Goal: Transaction & Acquisition: Purchase product/service

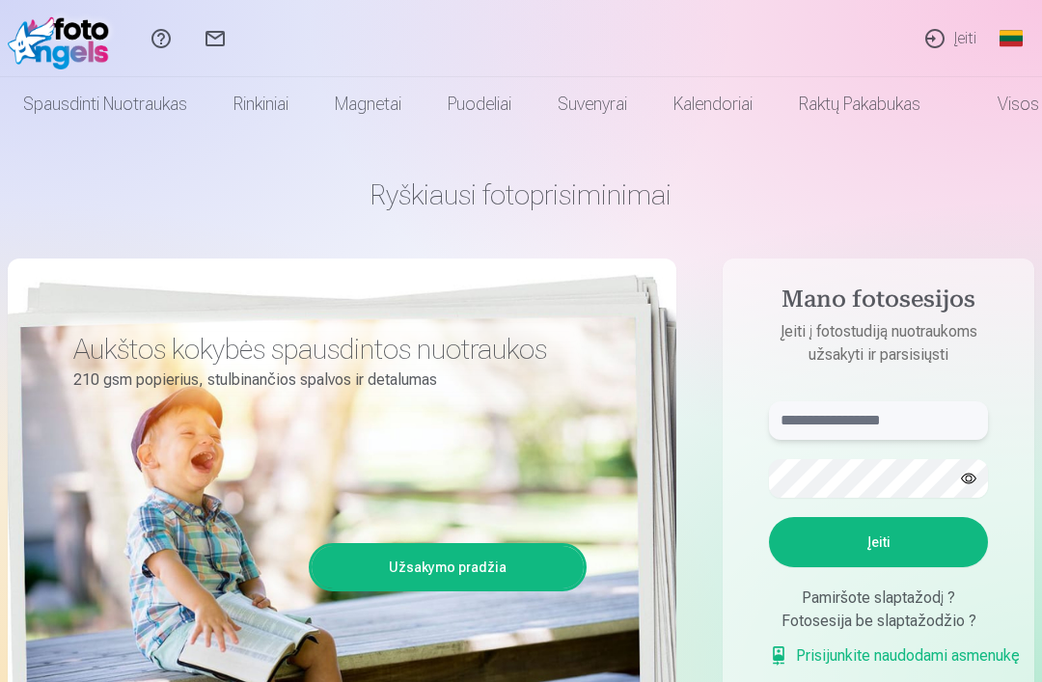
click at [887, 425] on input "text" at bounding box center [878, 420] width 219 height 39
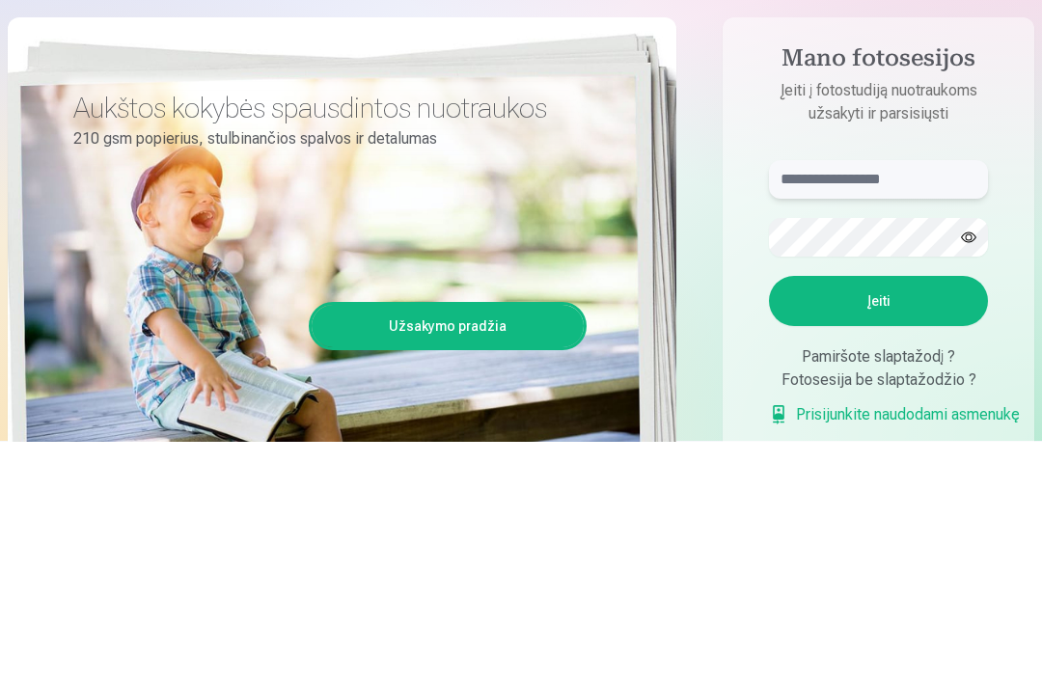
type input "**********"
click at [878, 517] on button "Įeiti" at bounding box center [878, 542] width 219 height 50
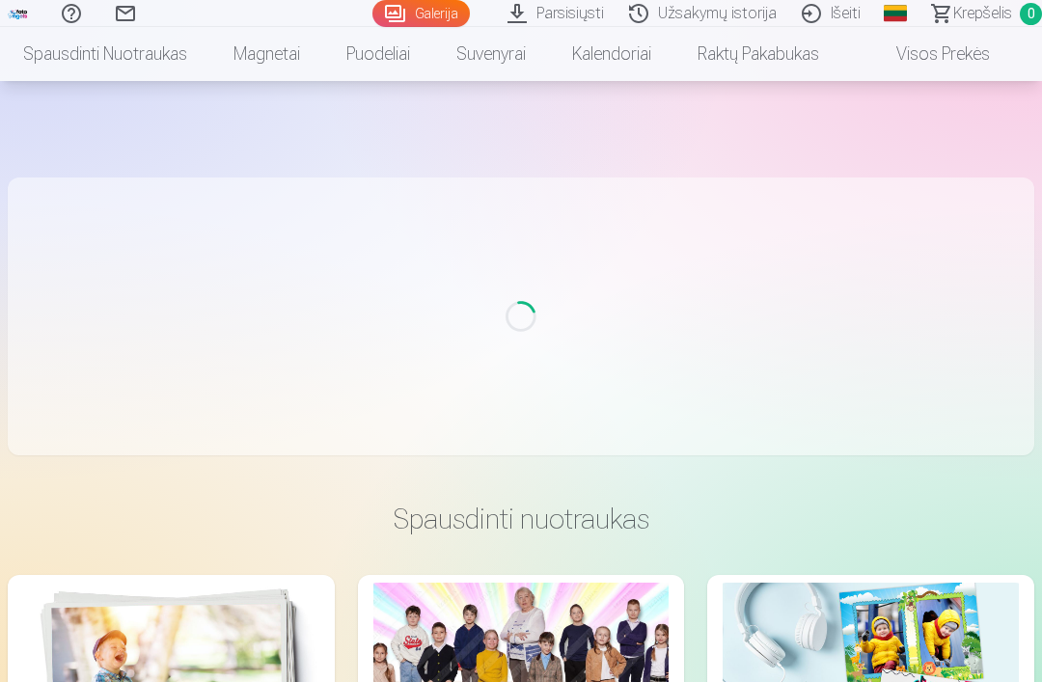
scroll to position [241, 0]
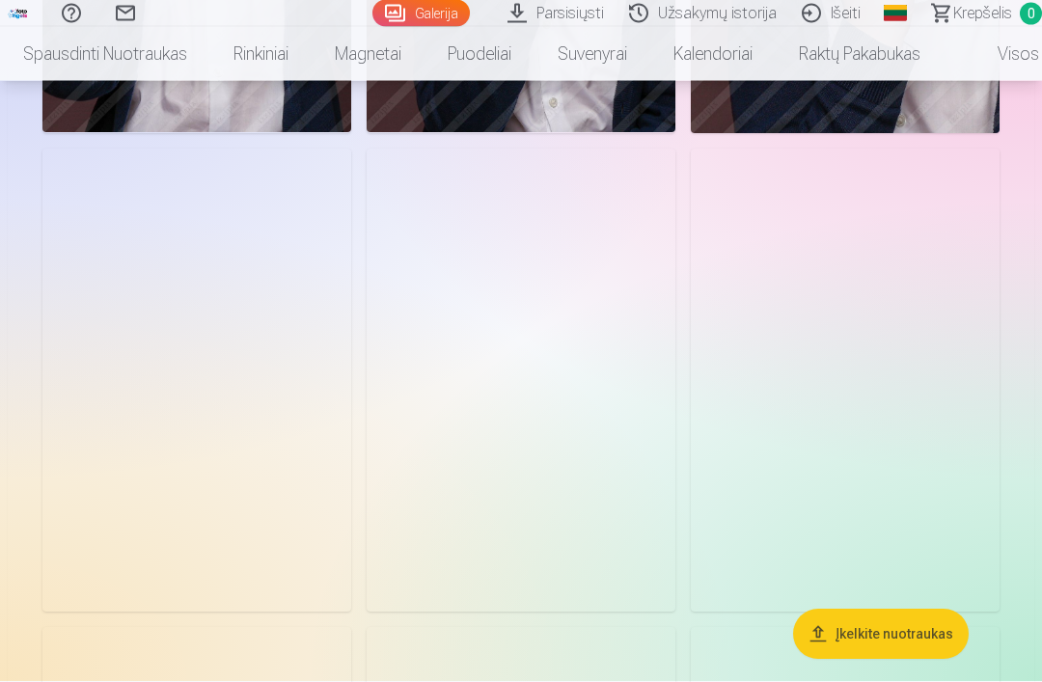
scroll to position [6345, 0]
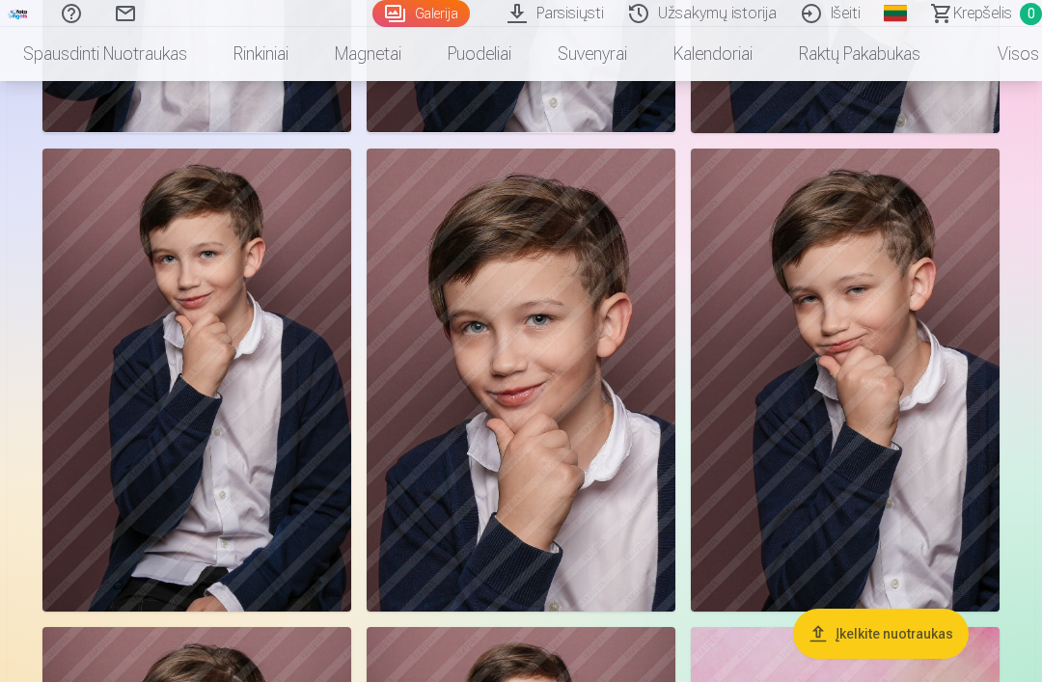
click at [830, 659] on button "Įkelkite nuotraukas" at bounding box center [881, 634] width 176 height 50
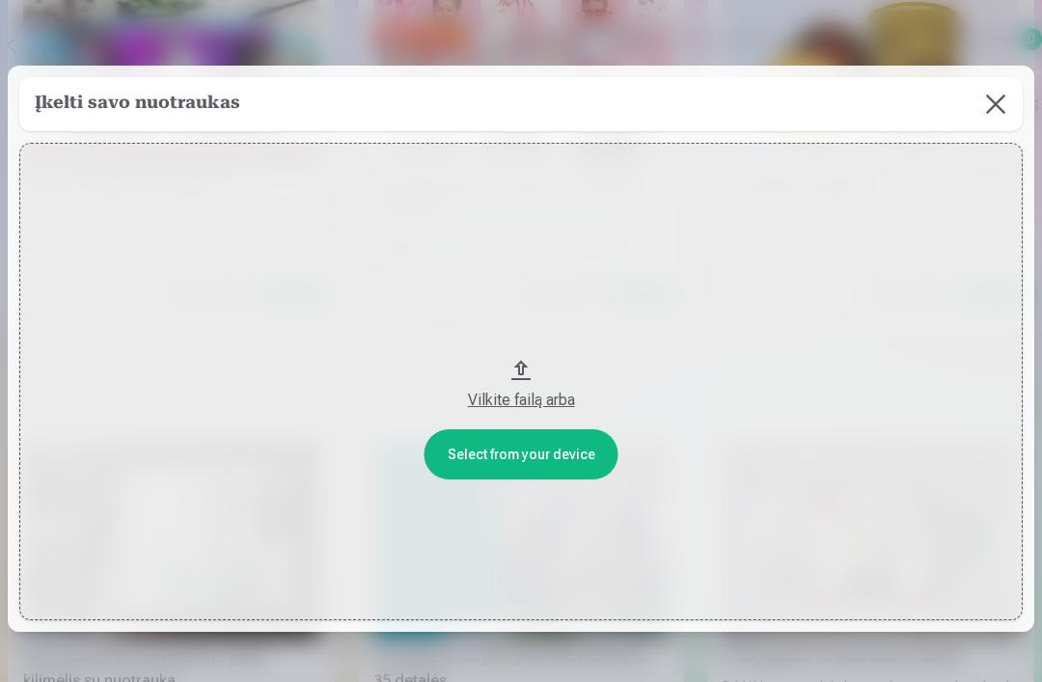
scroll to position [0, 0]
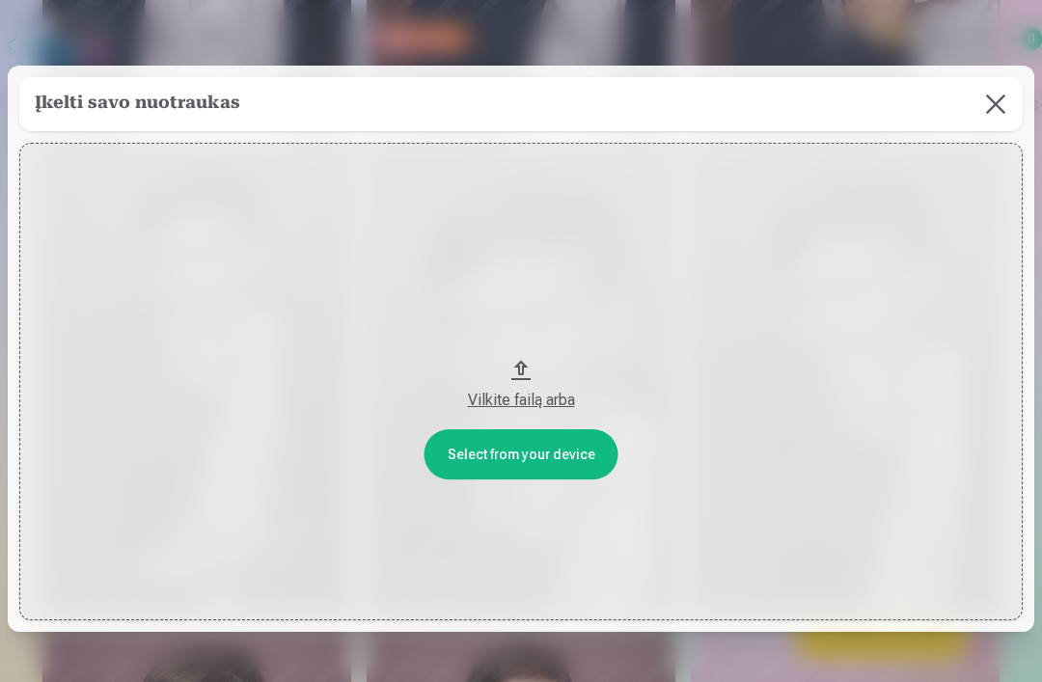
click at [1003, 103] on button at bounding box center [996, 104] width 54 height 54
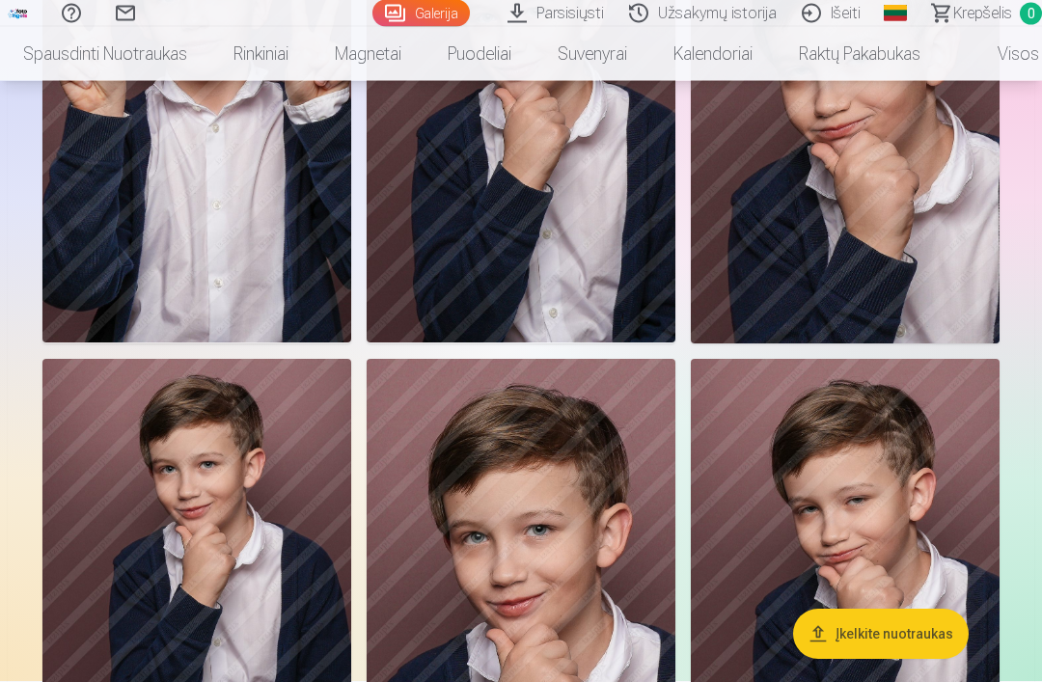
scroll to position [6135, 0]
click at [246, 540] on img at bounding box center [196, 590] width 309 height 463
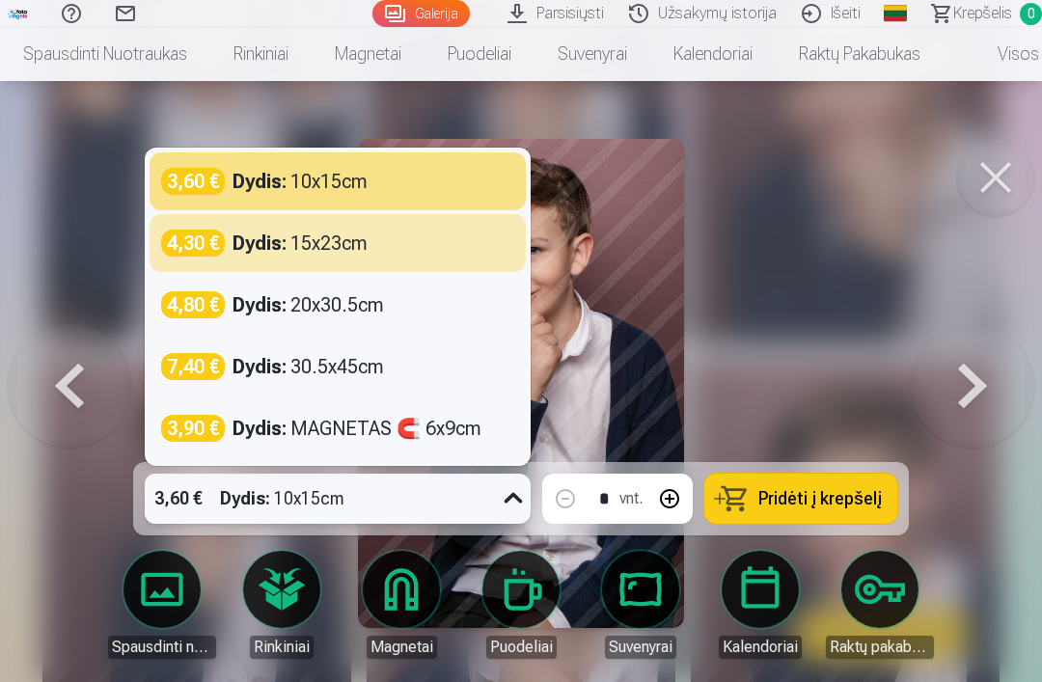
click at [403, 257] on div "4,30 € Dydis : 15x23cm" at bounding box center [337, 243] width 353 height 27
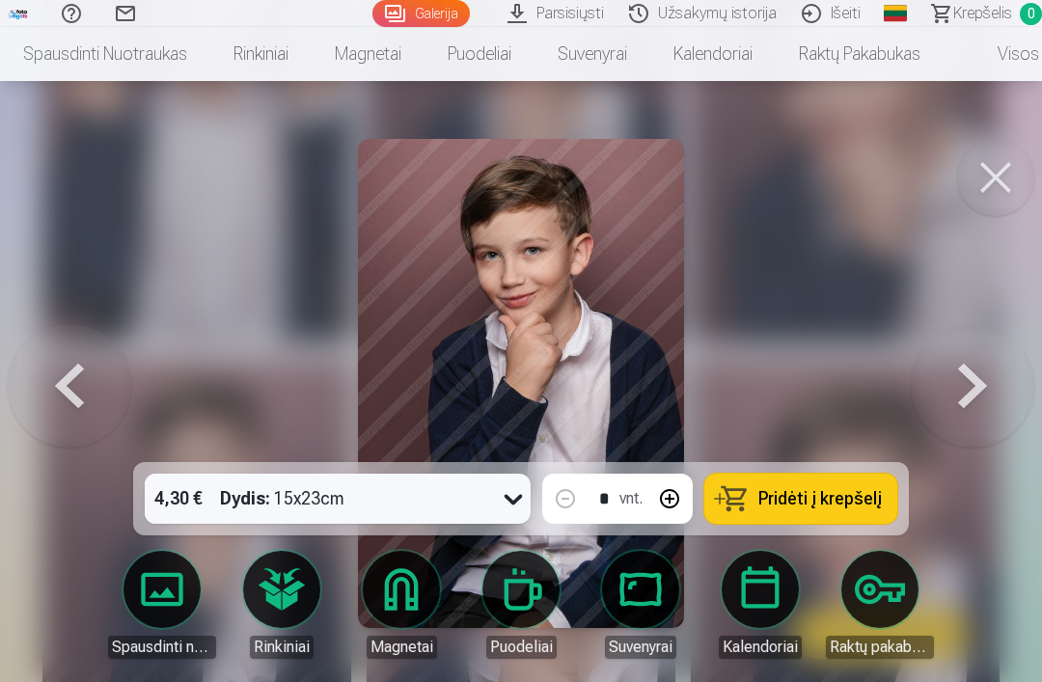
click at [795, 507] on span "Pridėti į krepšelį" at bounding box center [819, 498] width 123 height 17
click at [68, 414] on button at bounding box center [69, 383] width 123 height 119
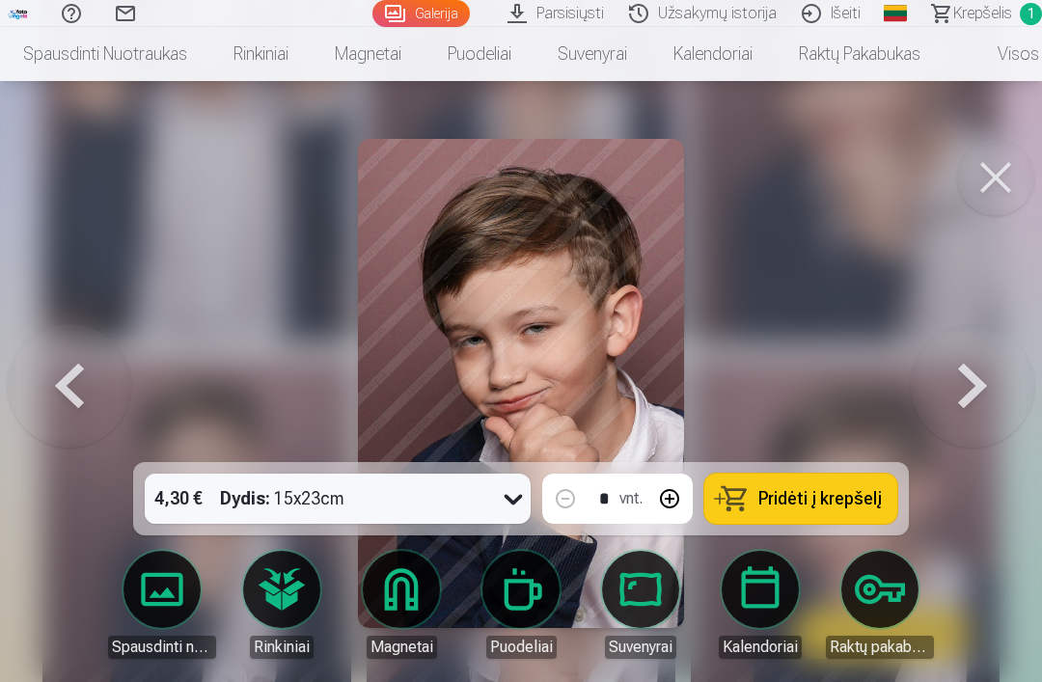
click at [1001, 184] on button at bounding box center [995, 177] width 77 height 77
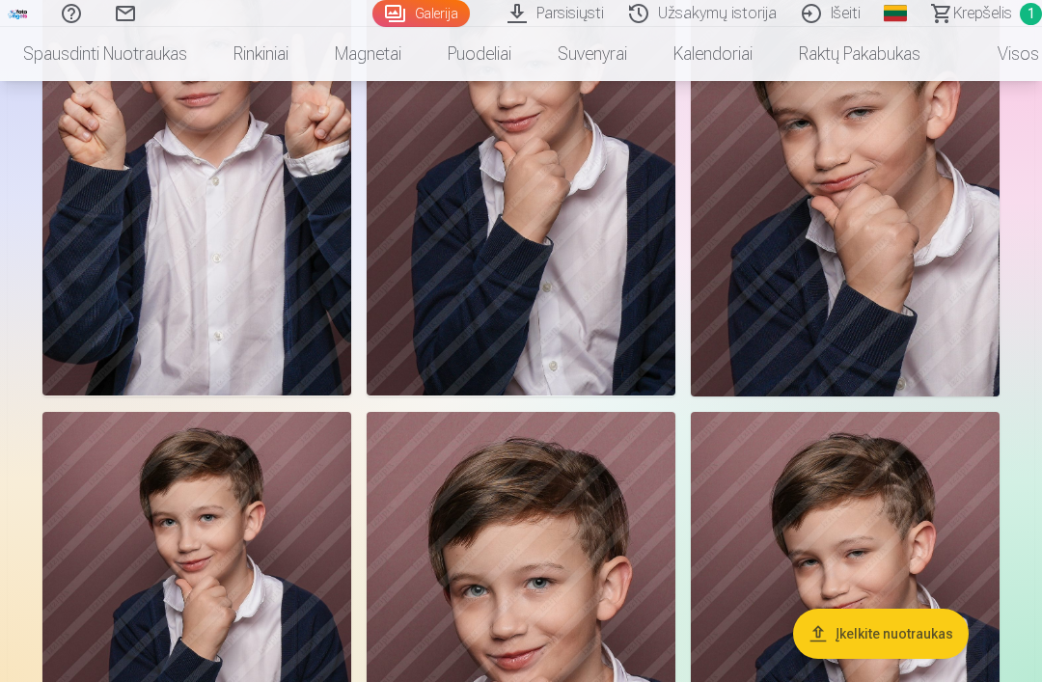
scroll to position [6002, 0]
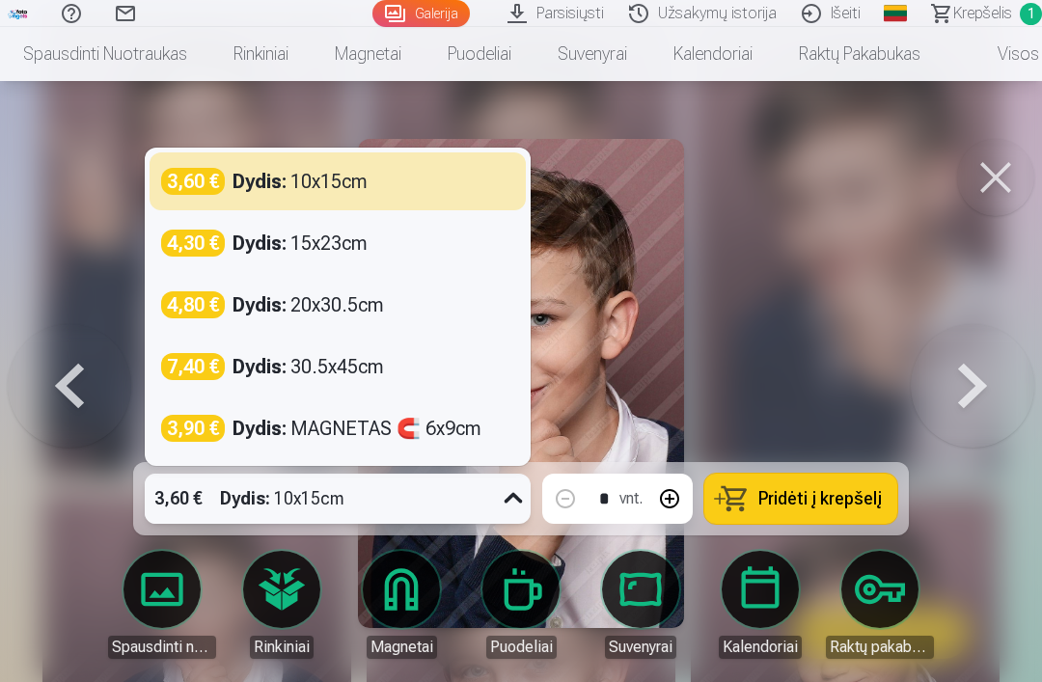
click at [839, 426] on div at bounding box center [521, 341] width 1042 height 682
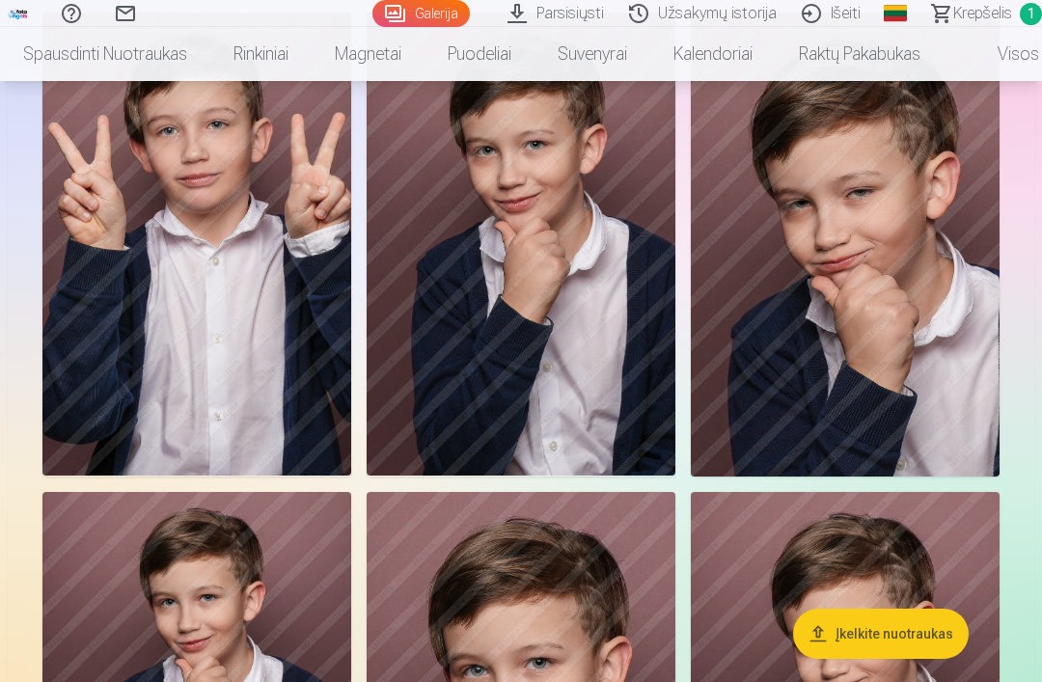
click at [592, 376] on img at bounding box center [521, 244] width 309 height 463
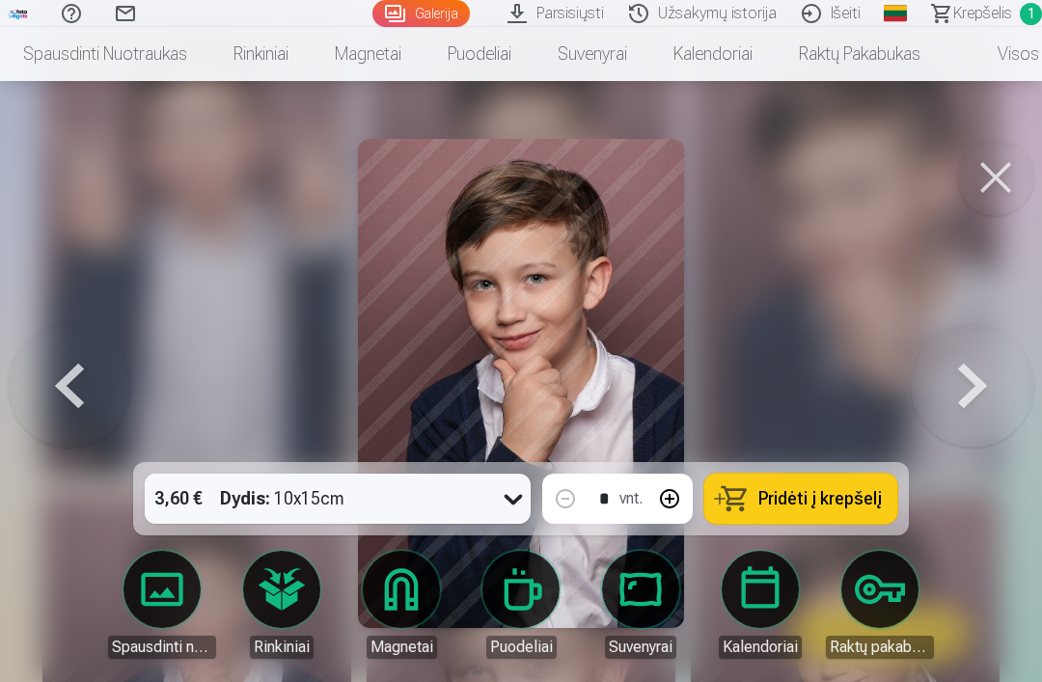
click at [795, 524] on button "Pridėti į krepšelį" at bounding box center [800, 499] width 193 height 50
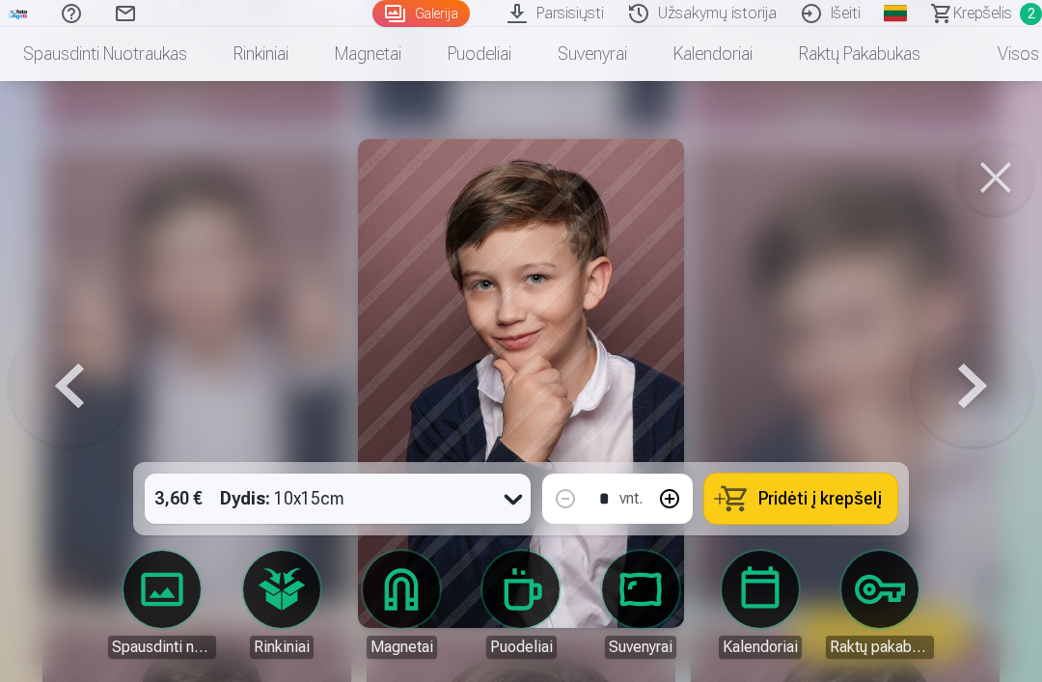
scroll to position [5868, 0]
click at [999, 176] on button at bounding box center [995, 177] width 77 height 77
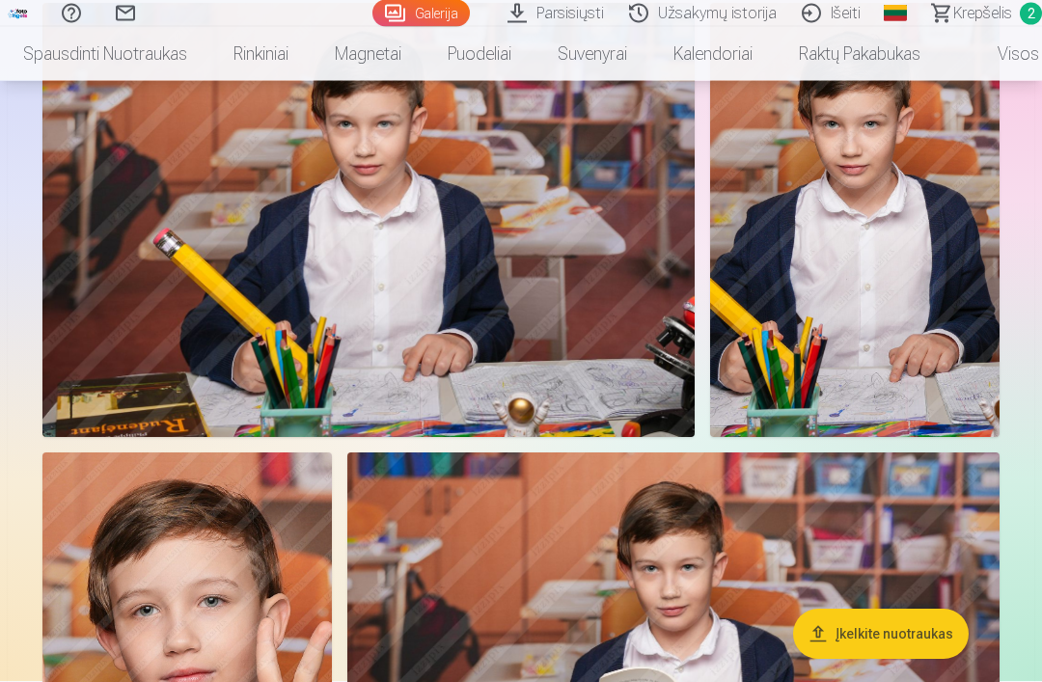
scroll to position [2326, 0]
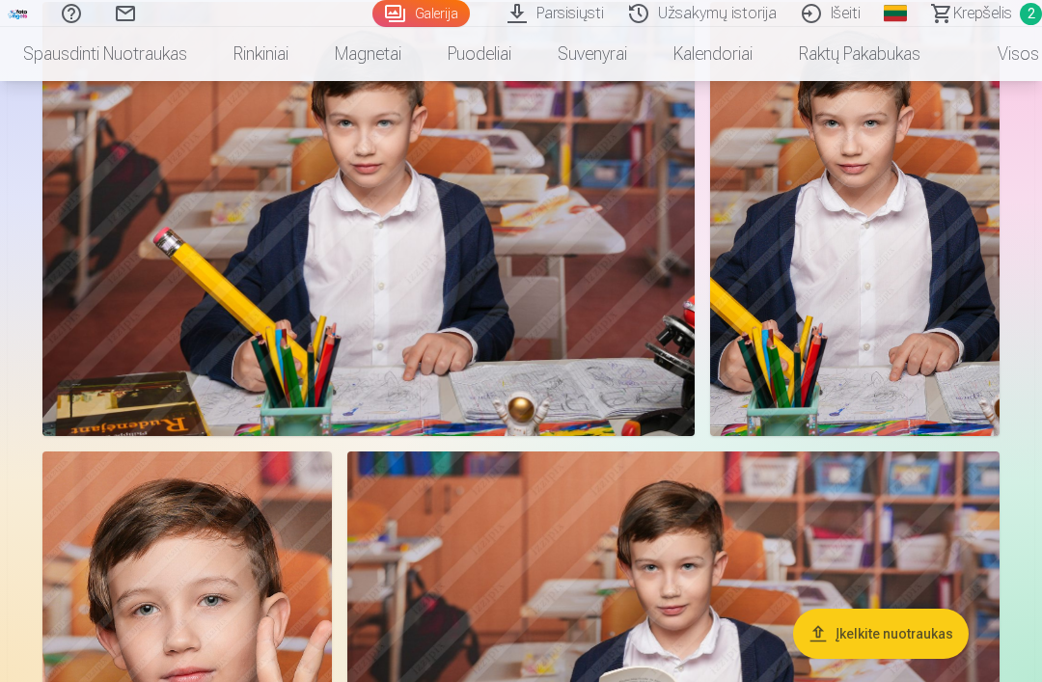
click at [1009, 17] on span "Krepšelis" at bounding box center [982, 13] width 59 height 23
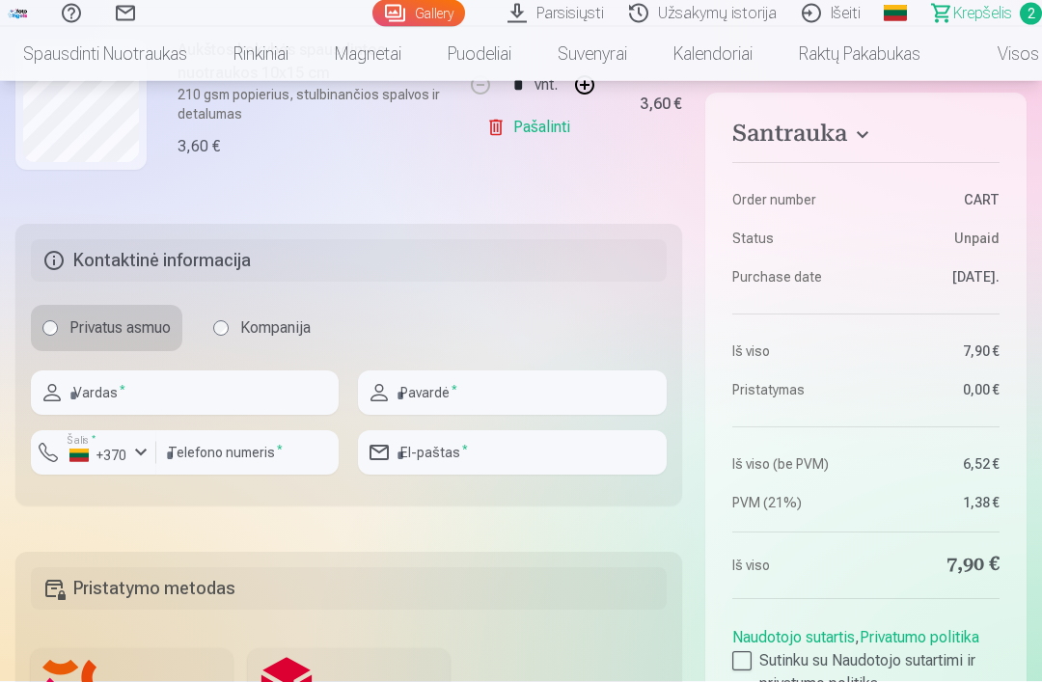
scroll to position [683, 0]
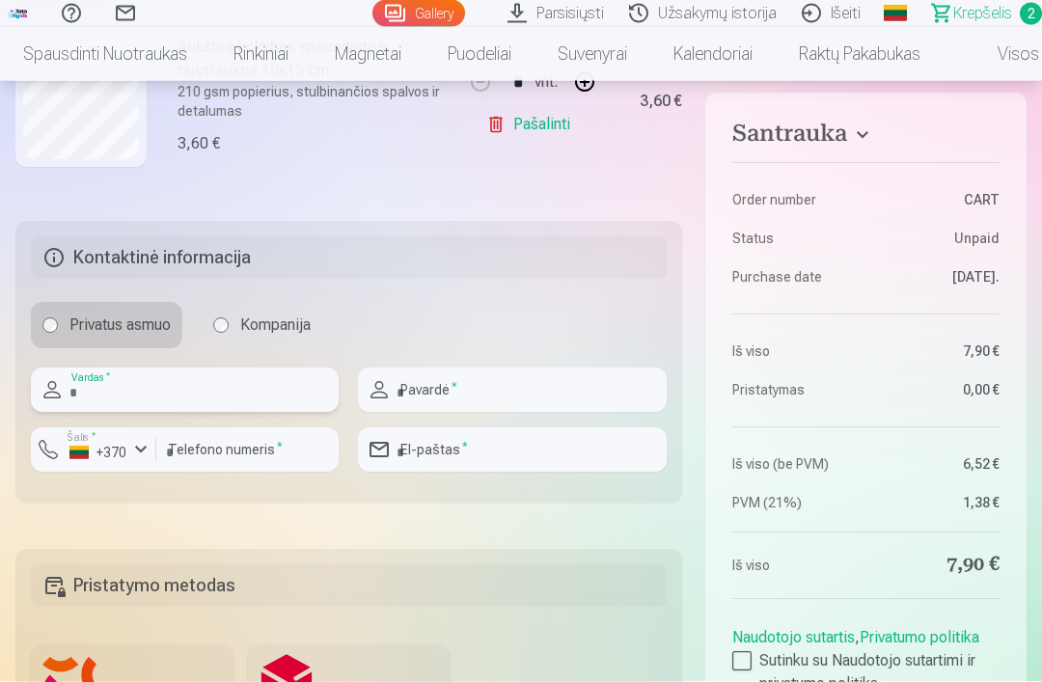
click at [126, 387] on input "text" at bounding box center [185, 391] width 308 height 44
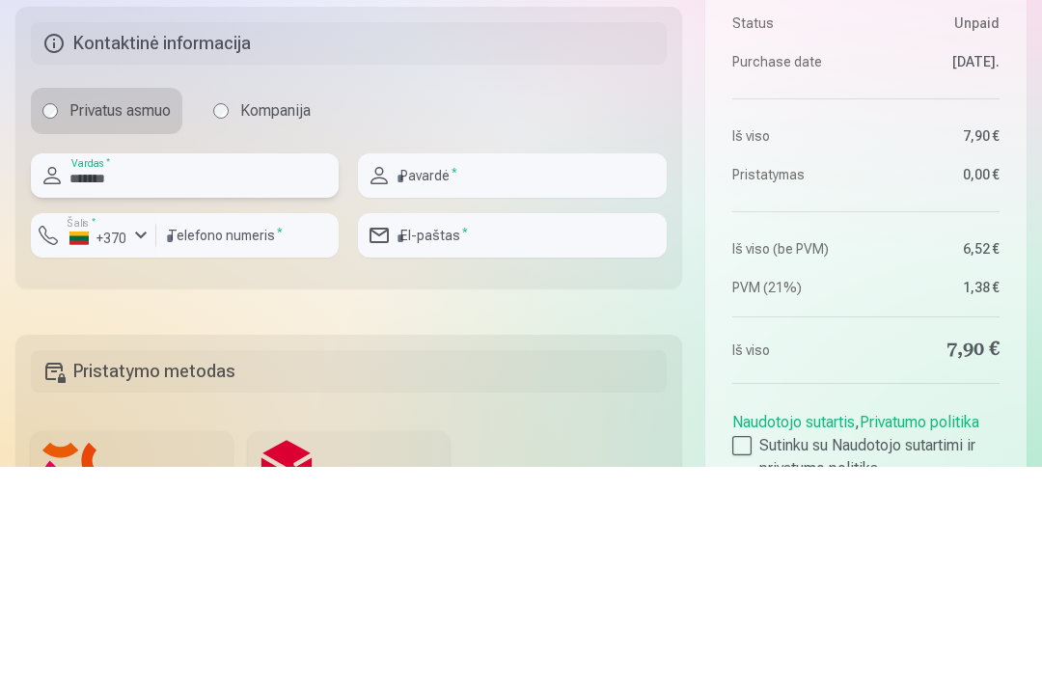
type input "*******"
click at [566, 369] on input "text" at bounding box center [512, 391] width 308 height 44
type input "**********"
click at [275, 428] on input "number" at bounding box center [247, 450] width 182 height 44
type input "********"
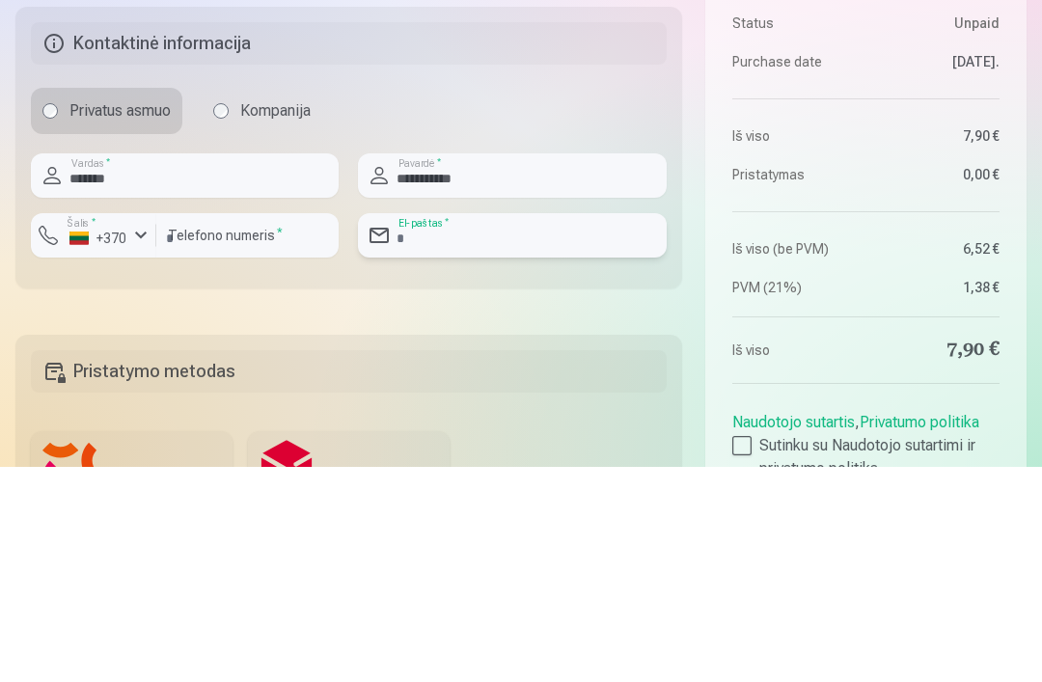
click at [500, 428] on input "email" at bounding box center [512, 450] width 308 height 44
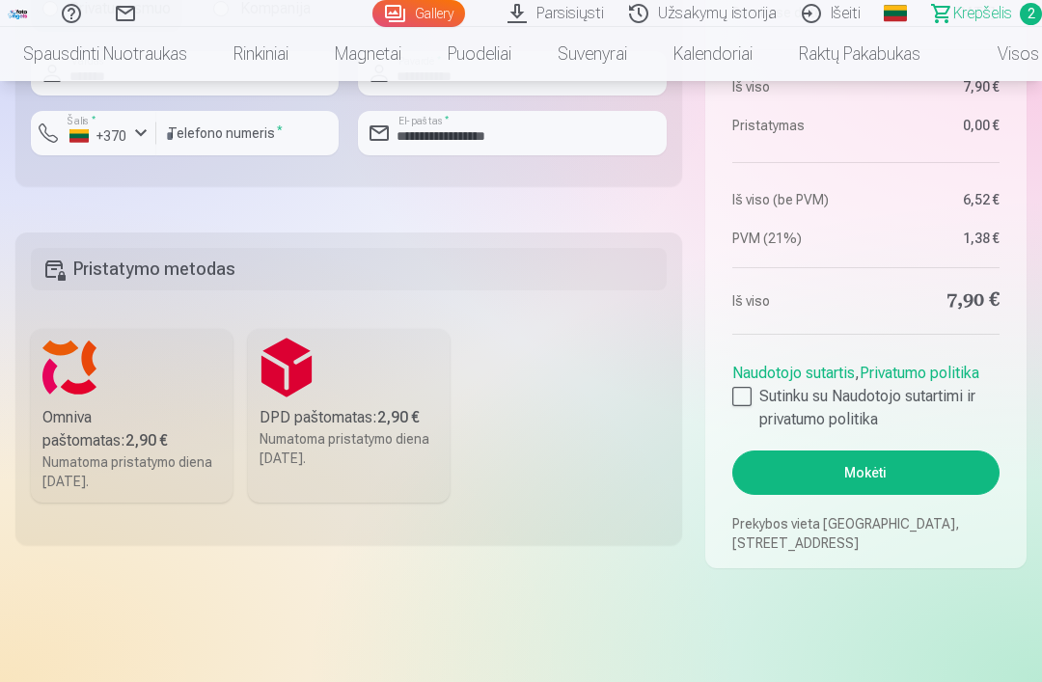
scroll to position [999, 0]
type input "**********"
click at [302, 428] on div "DPD paštomatas : 2,90 €" at bounding box center [349, 418] width 178 height 23
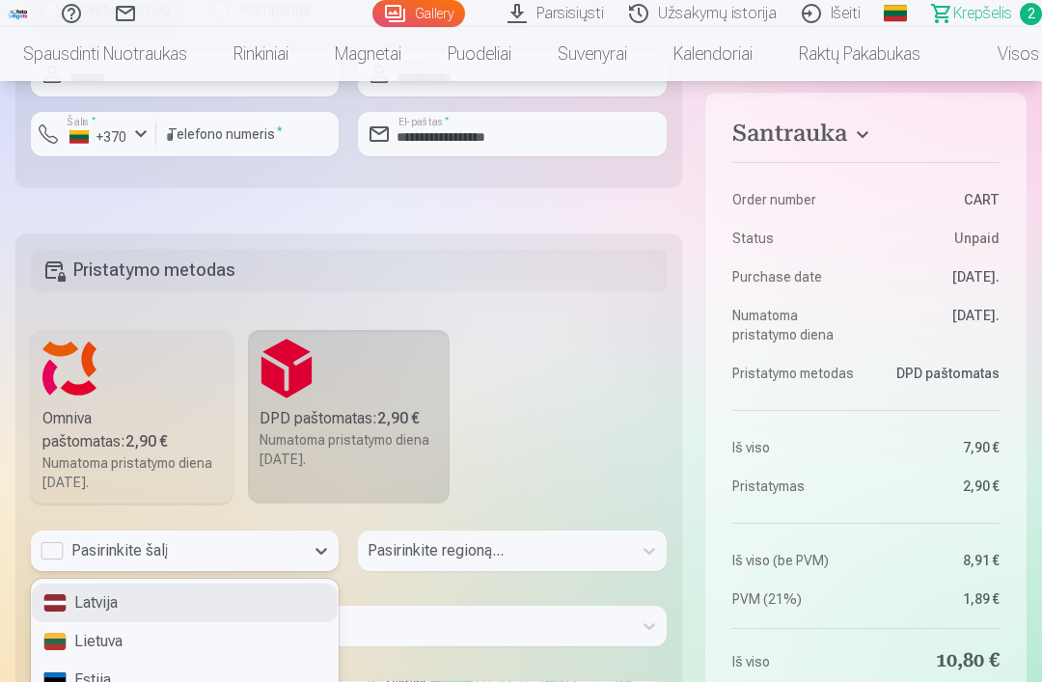
click at [83, 642] on div "Lietuva" at bounding box center [185, 641] width 306 height 39
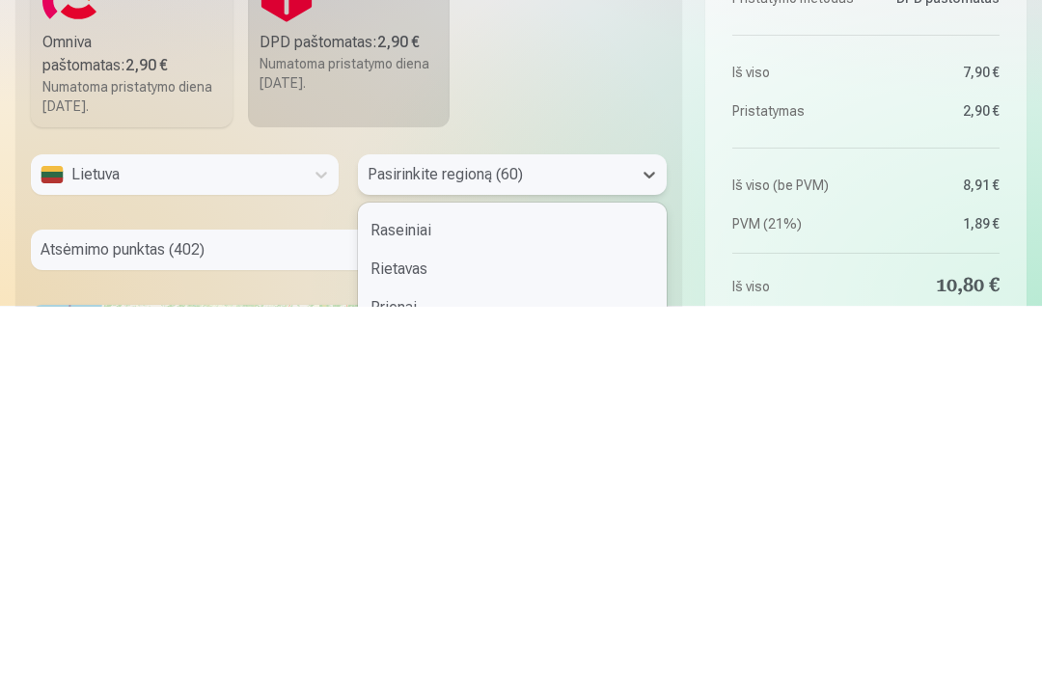
scroll to position [229, 0]
click at [416, 625] on div "Vilnius" at bounding box center [512, 644] width 306 height 39
type input "*"
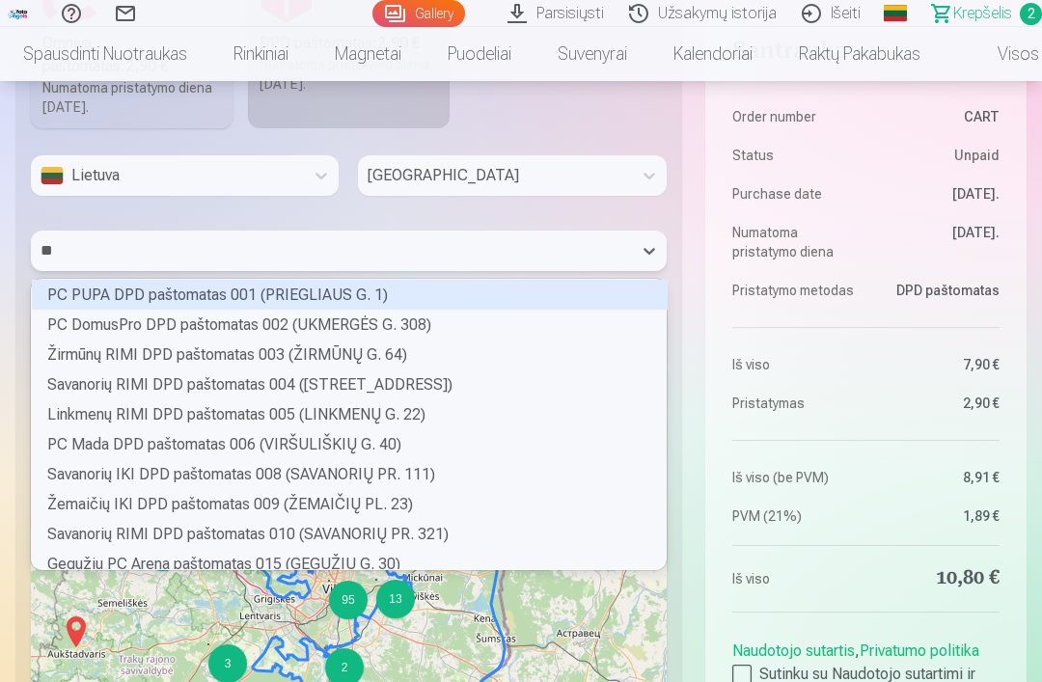
scroll to position [115, 628]
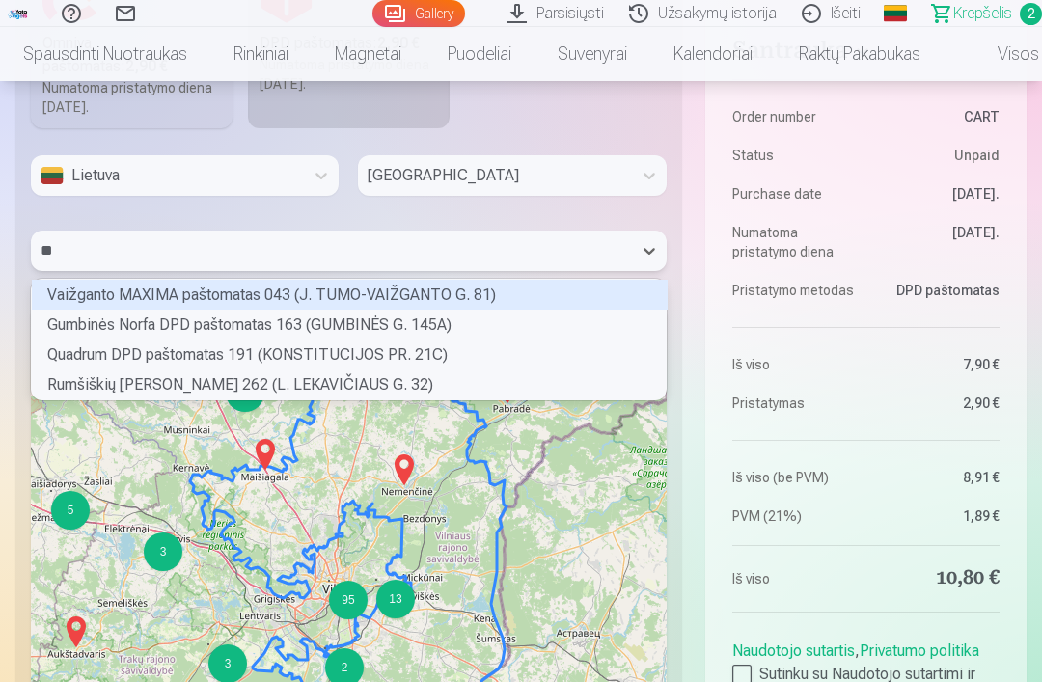
type input "*"
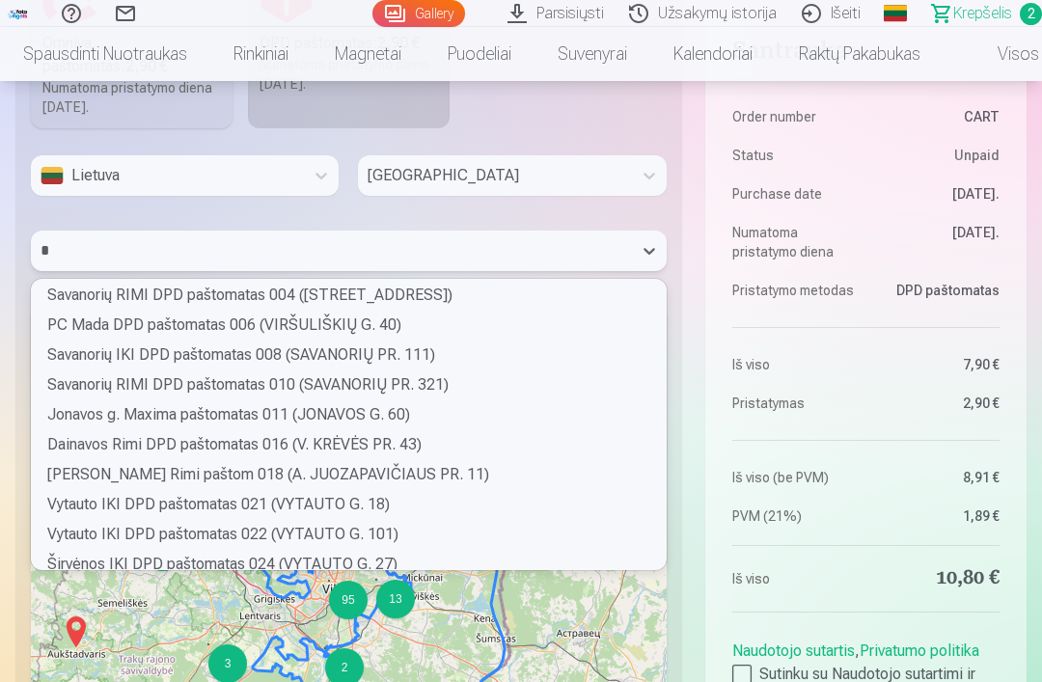
scroll to position [339, 0]
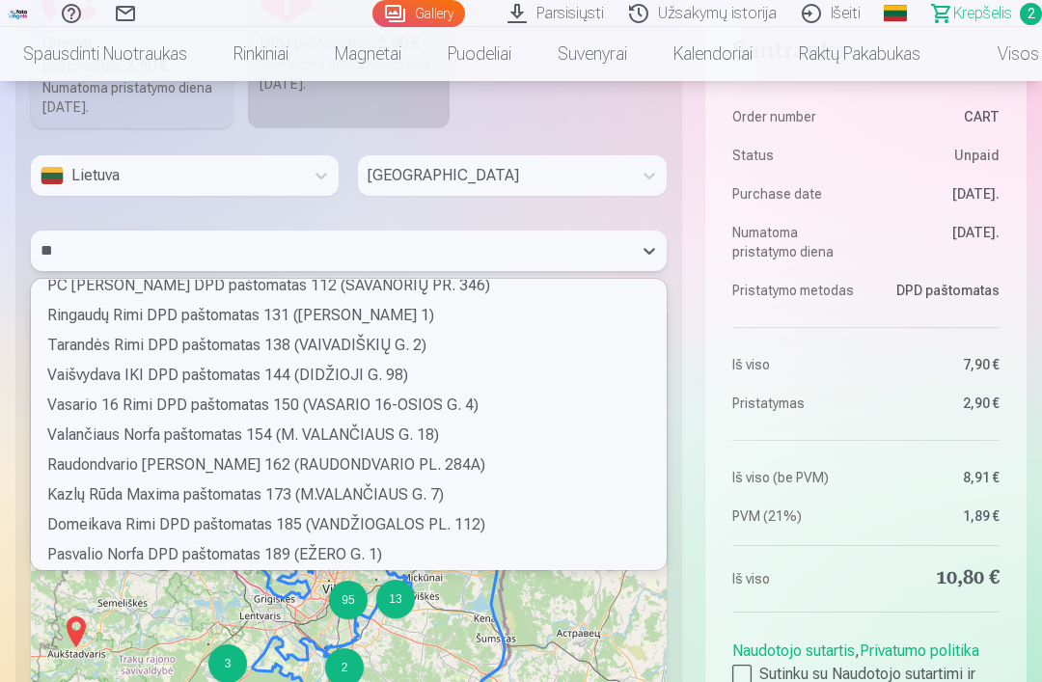
type input "***"
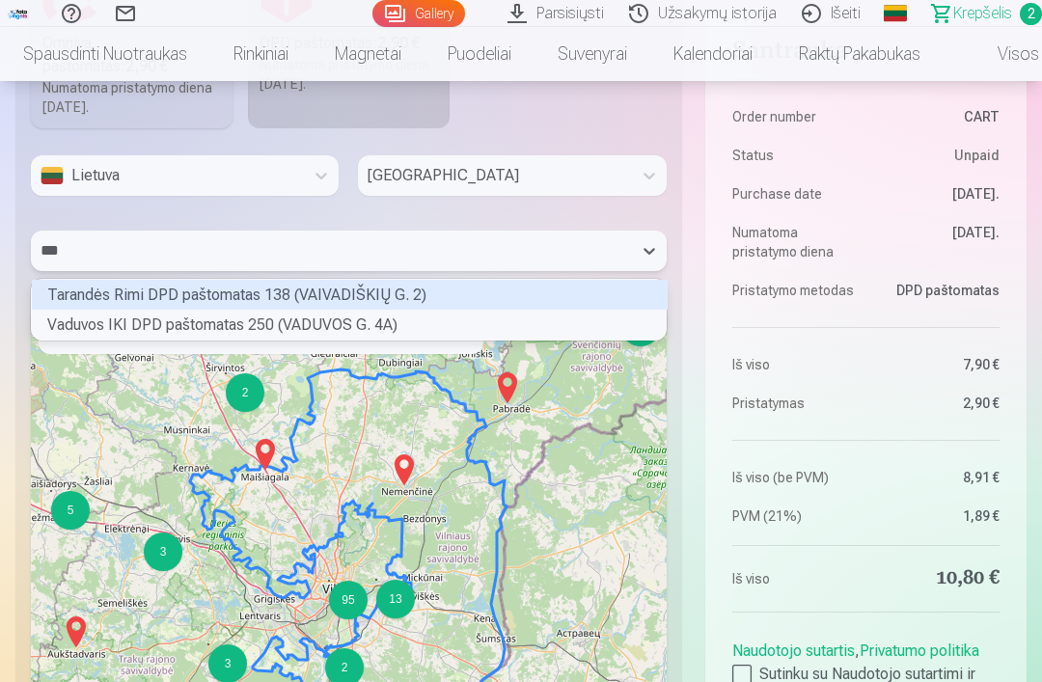
scroll to position [55, 628]
click at [334, 330] on div "Vaduvos IKI DPD paštomatas 250 (VADUVOS G. 4A)" at bounding box center [350, 325] width 636 height 30
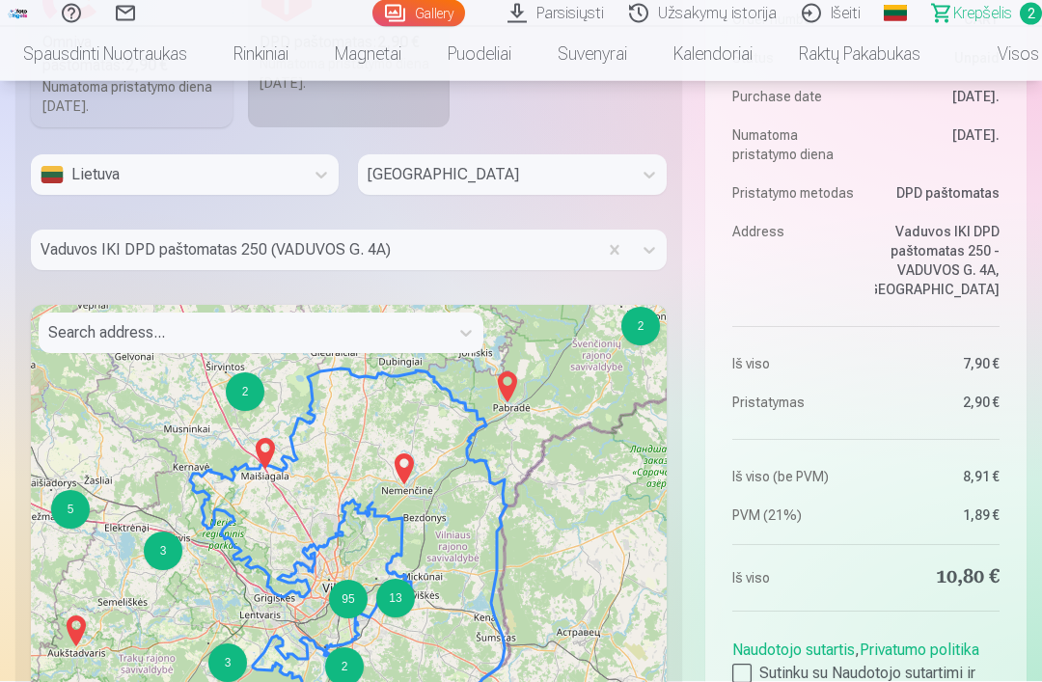
scroll to position [1376, 0]
click at [743, 668] on div at bounding box center [741, 673] width 19 height 19
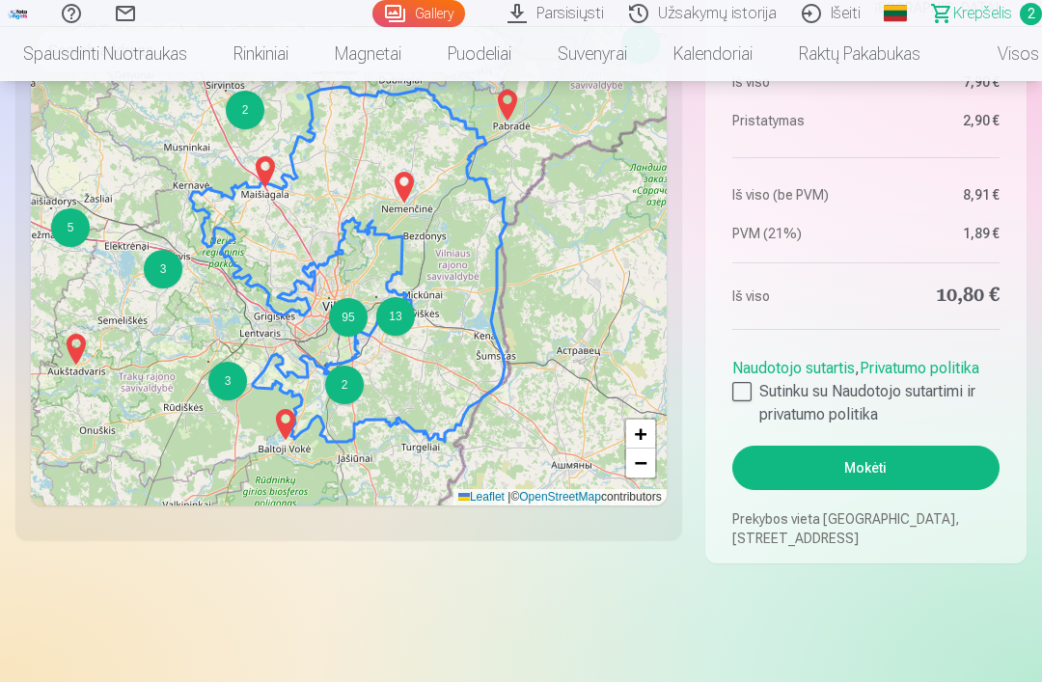
scroll to position [1677, 0]
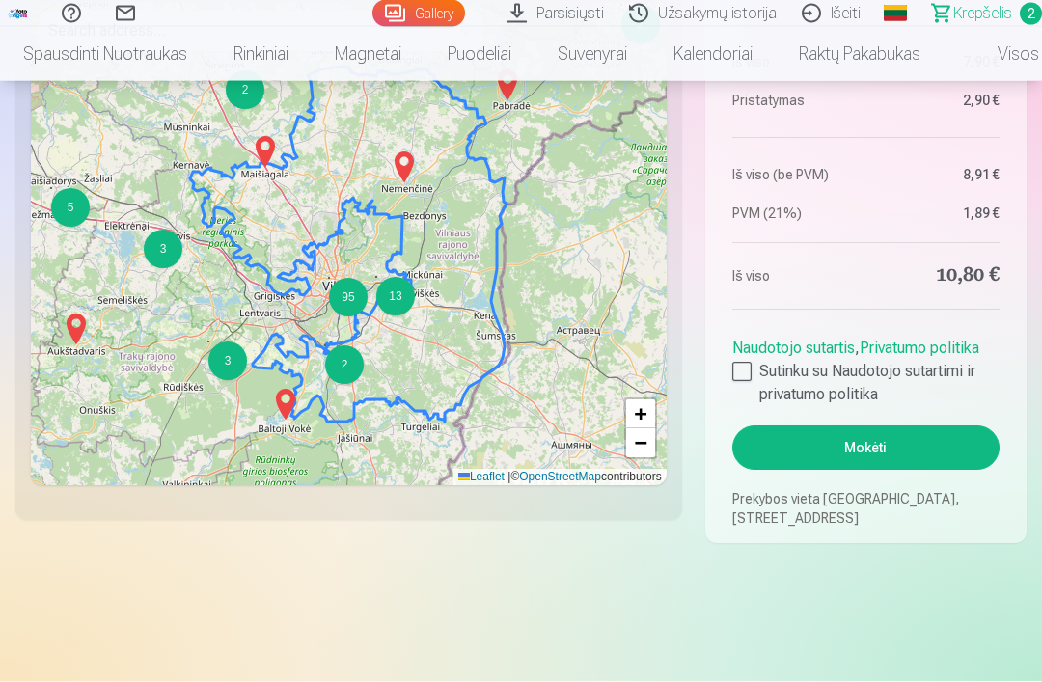
click at [891, 453] on button "Mokėti" at bounding box center [865, 448] width 267 height 44
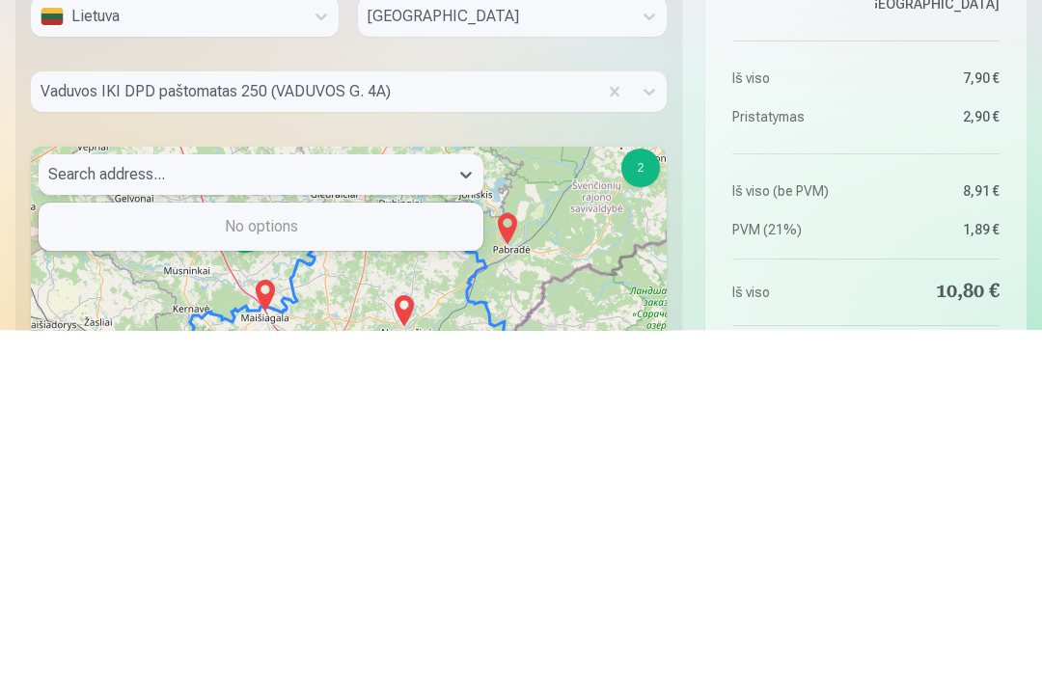
scroll to position [1549, 0]
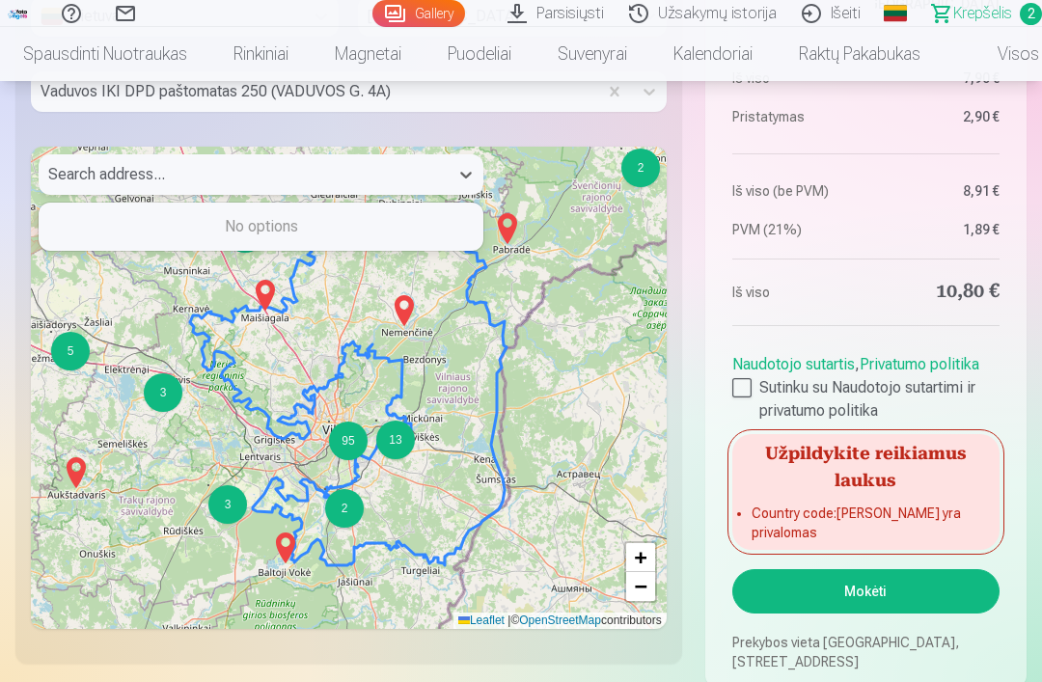
click at [818, 303] on aside "Santrauka Order number CART Status Unpaid Purchase date 19.08.2025. Numatoma pr…" at bounding box center [865, 157] width 321 height 1060
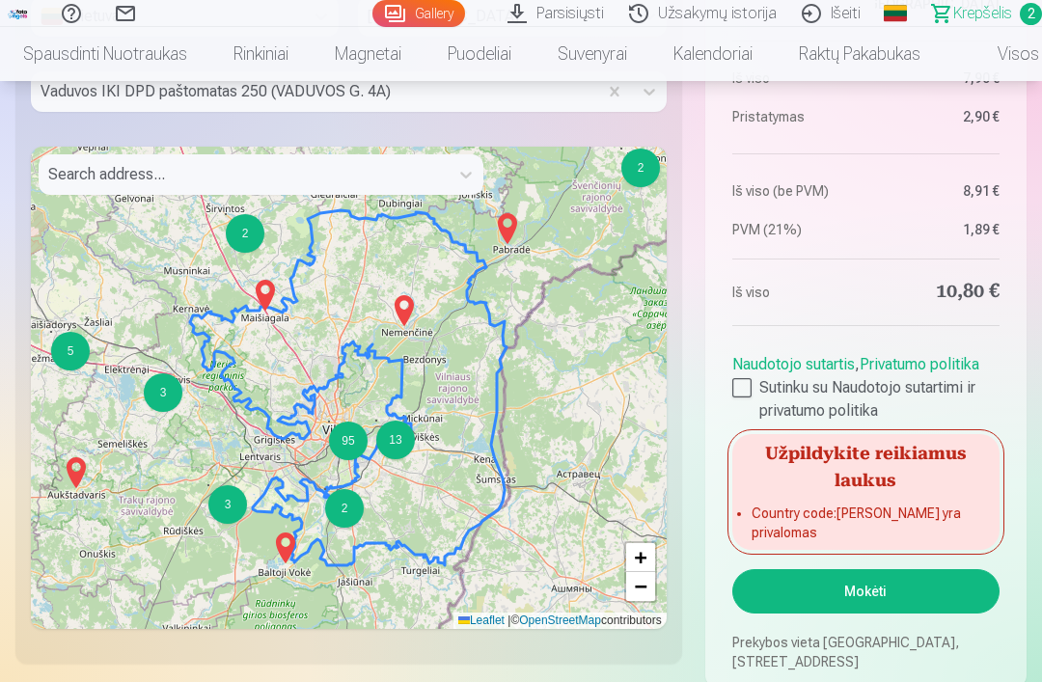
click at [928, 496] on h5 "Užpildykite reikiamus laukus" at bounding box center [865, 465] width 267 height 62
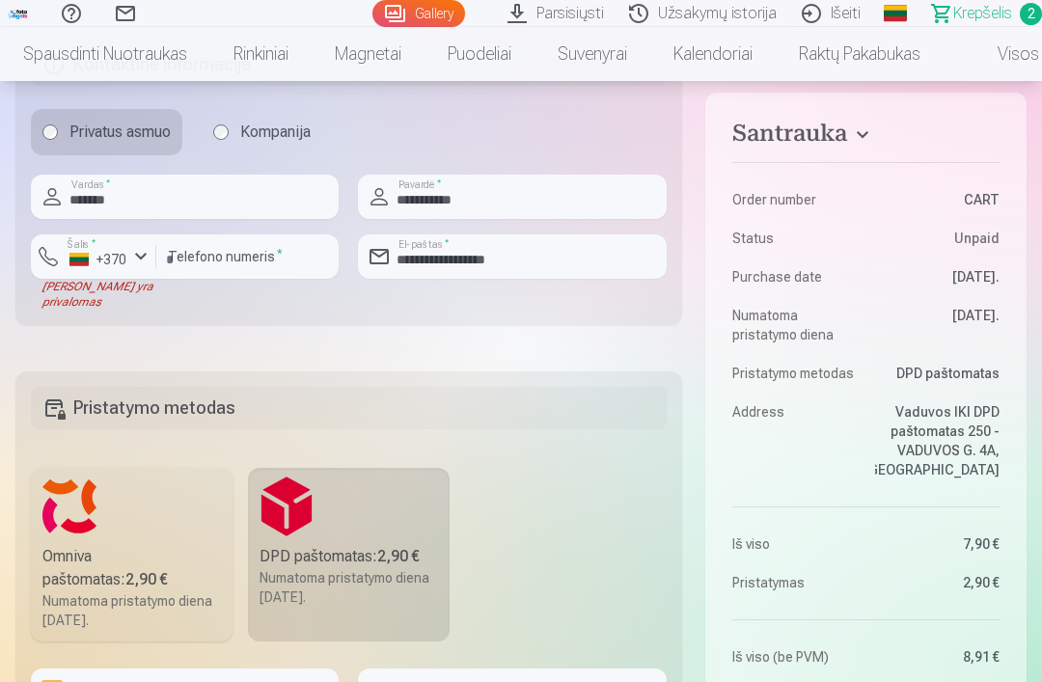
scroll to position [876, 0]
click at [143, 252] on div "button" at bounding box center [140, 257] width 23 height 23
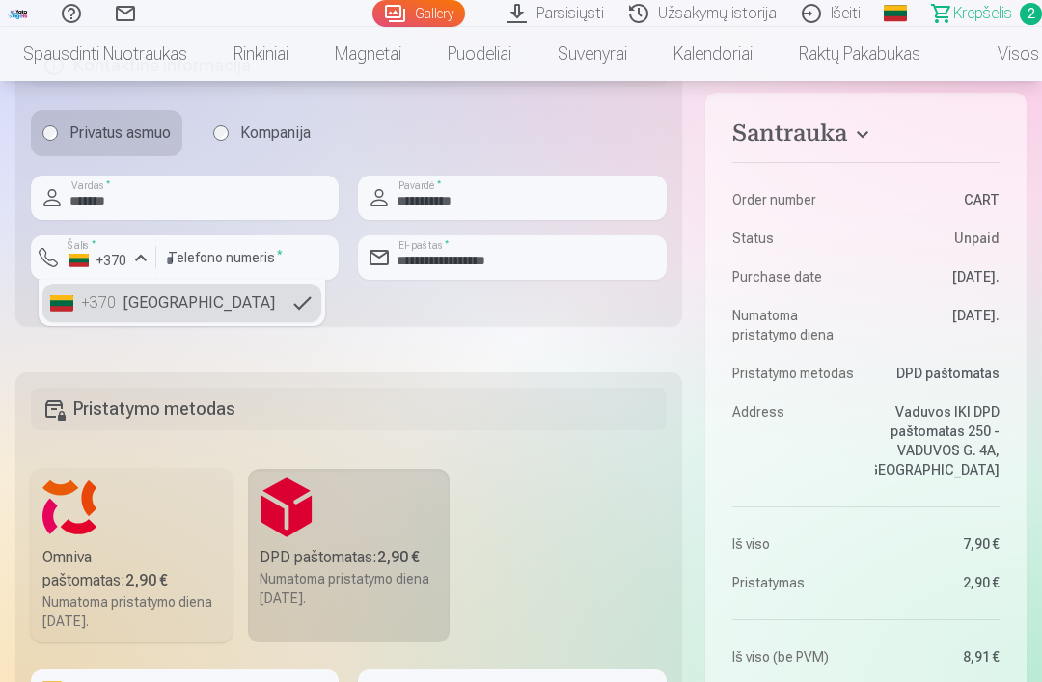
click at [177, 305] on li "+370 Lithuania" at bounding box center [181, 303] width 279 height 39
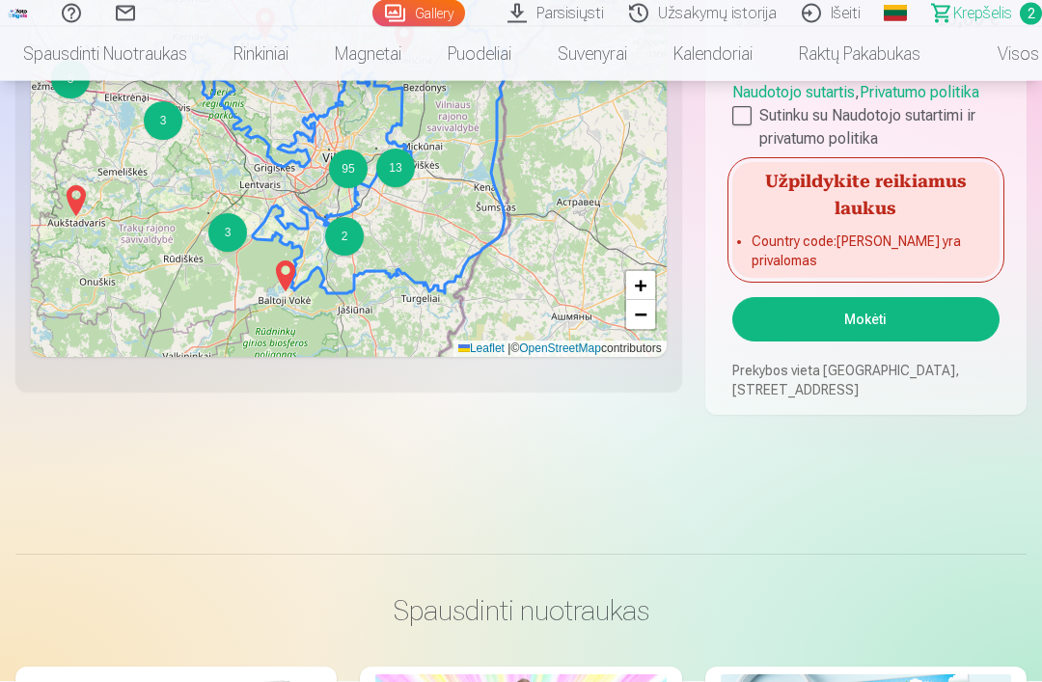
scroll to position [1822, 0]
click at [896, 308] on button "Mokėti" at bounding box center [865, 318] width 267 height 44
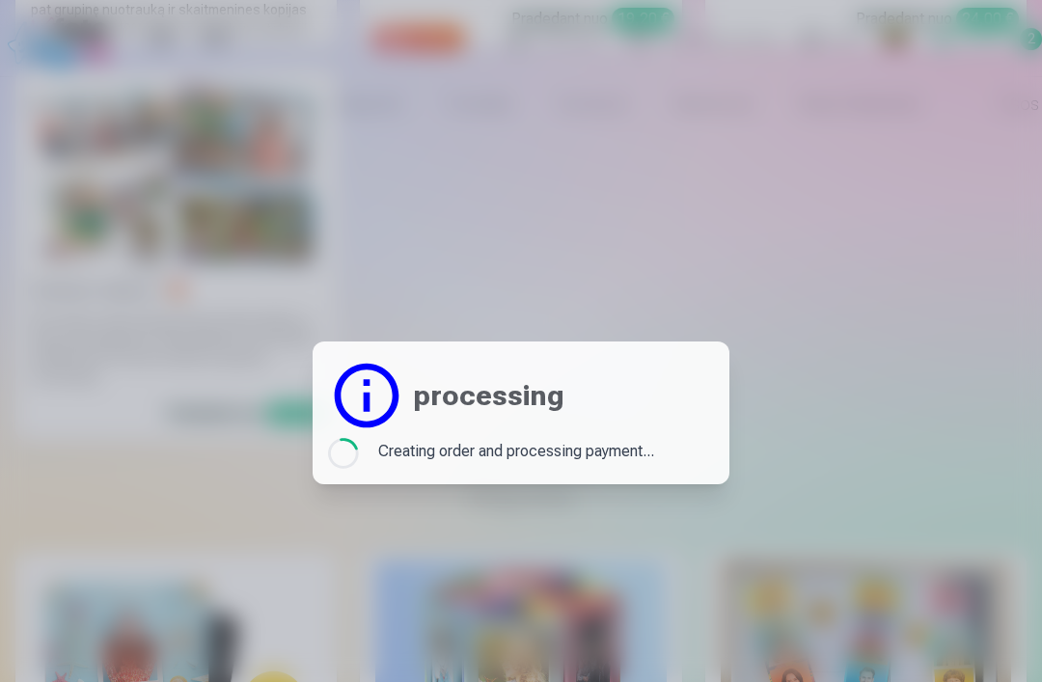
scroll to position [0, 0]
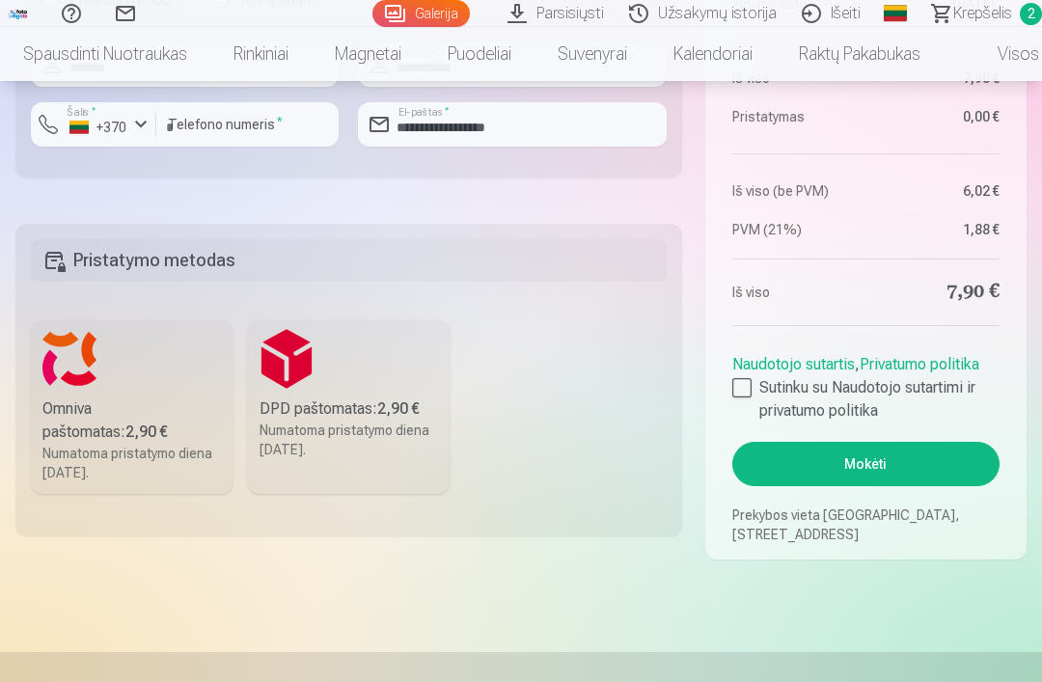
scroll to position [835, 0]
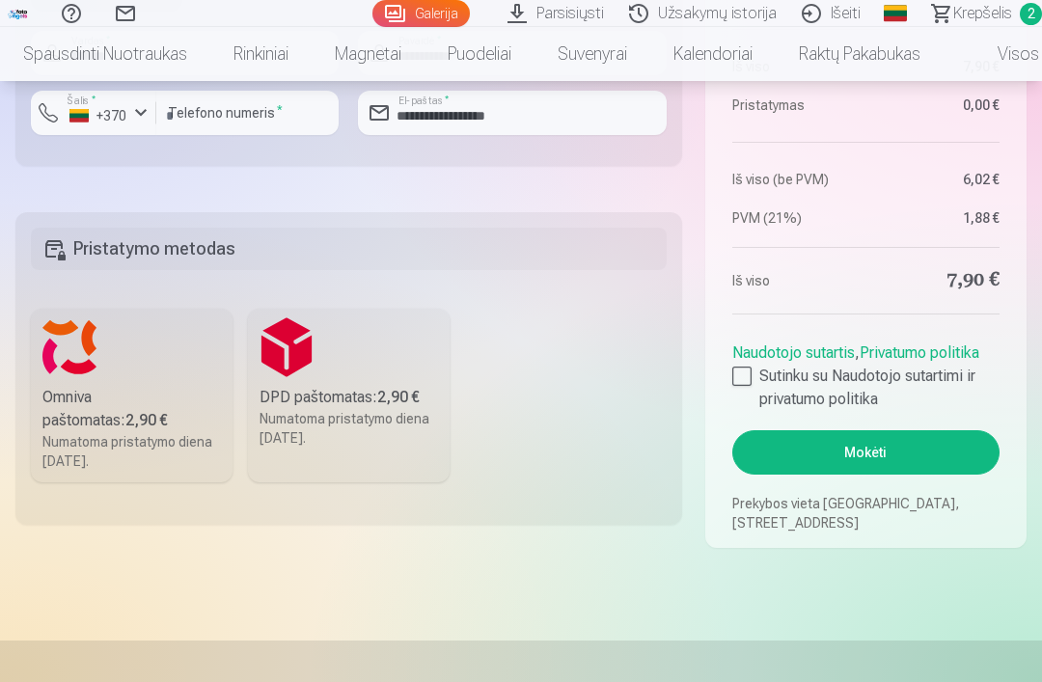
click at [750, 368] on div at bounding box center [741, 376] width 19 height 19
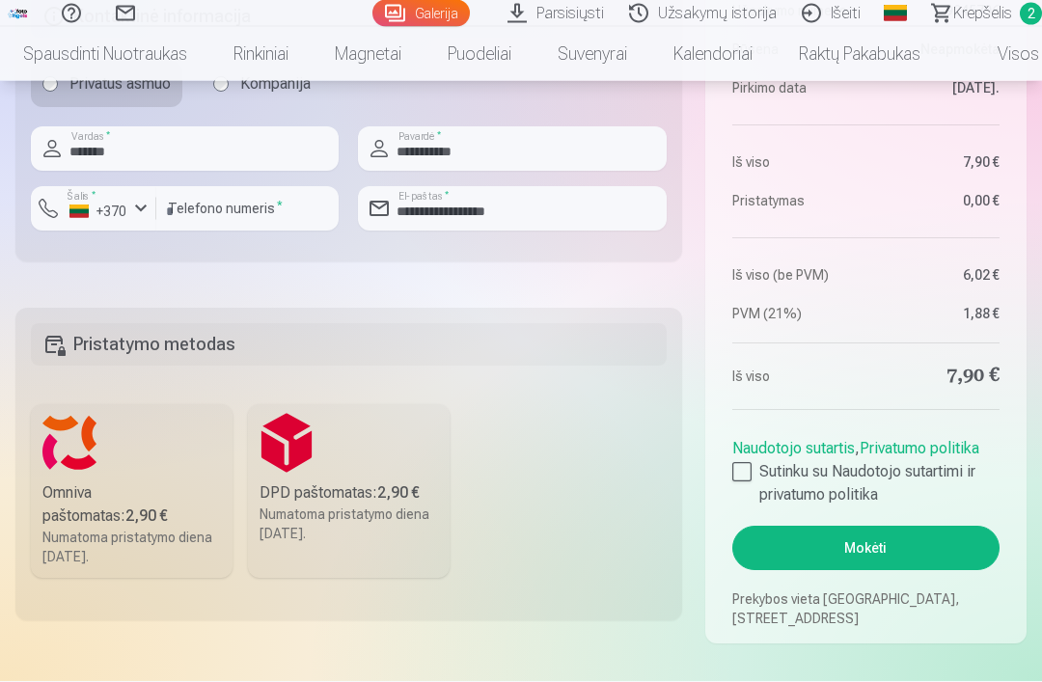
scroll to position [744, 0]
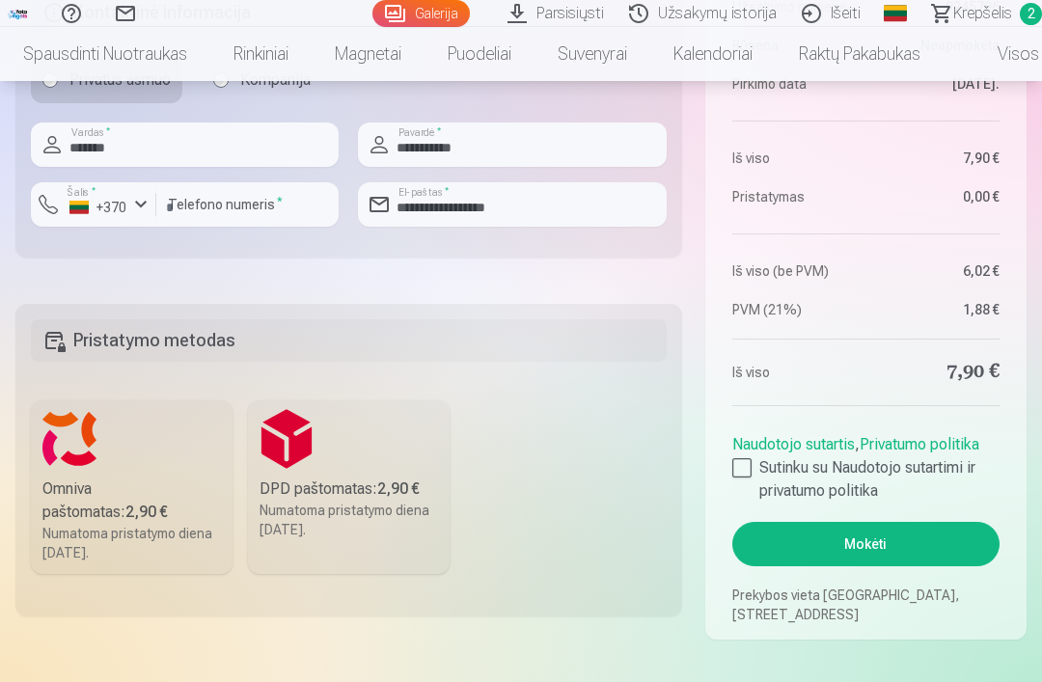
click at [277, 433] on label "DPD paštomatas : 2,90 € Numatoma pristatymo diena 6.09.2025." at bounding box center [349, 487] width 202 height 174
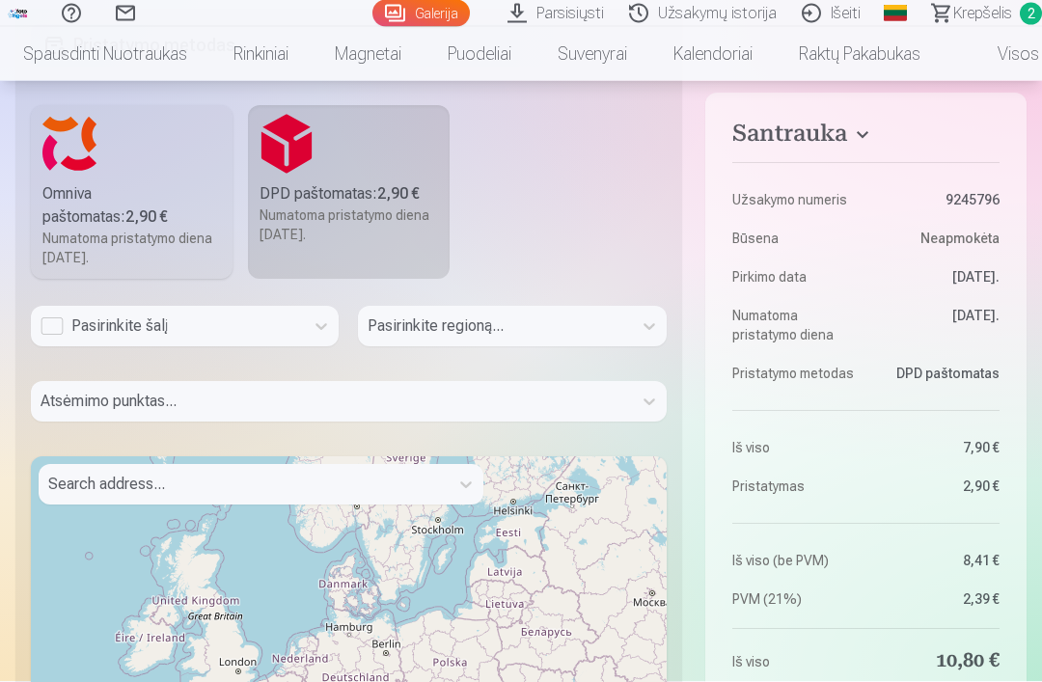
scroll to position [1039, 0]
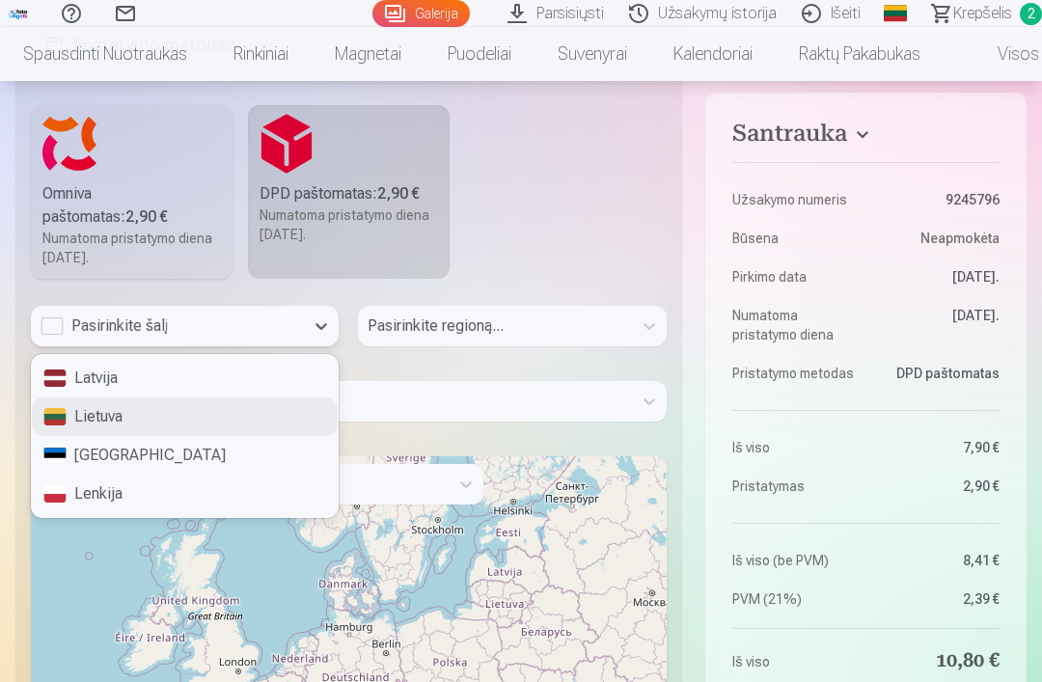
click at [117, 424] on div "Lietuva" at bounding box center [185, 416] width 306 height 39
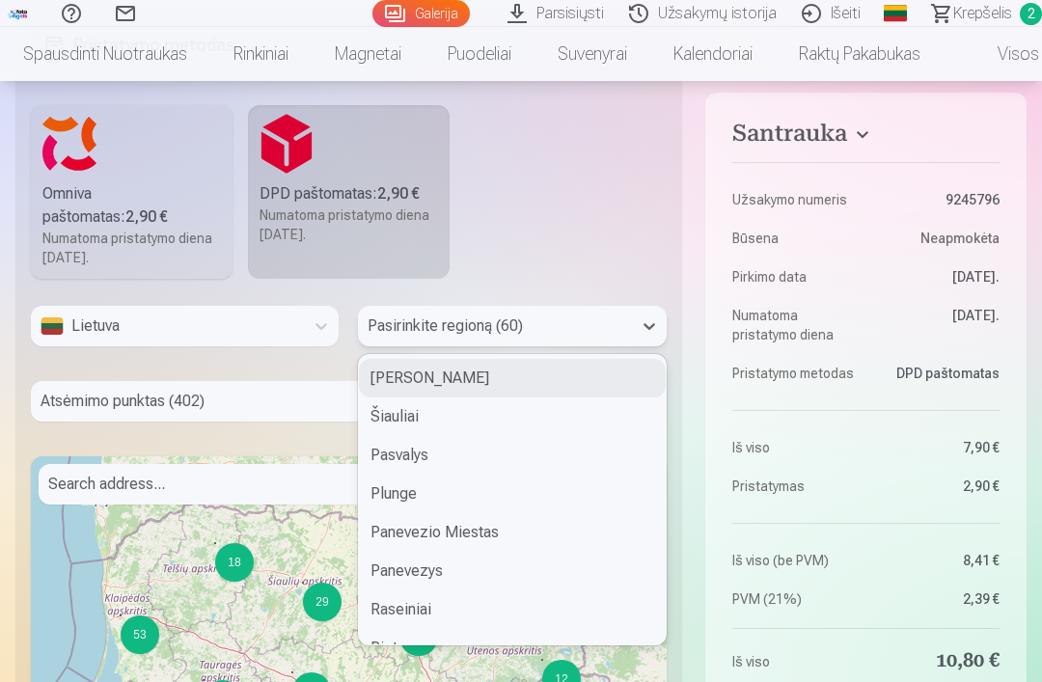
scroll to position [1038, 0]
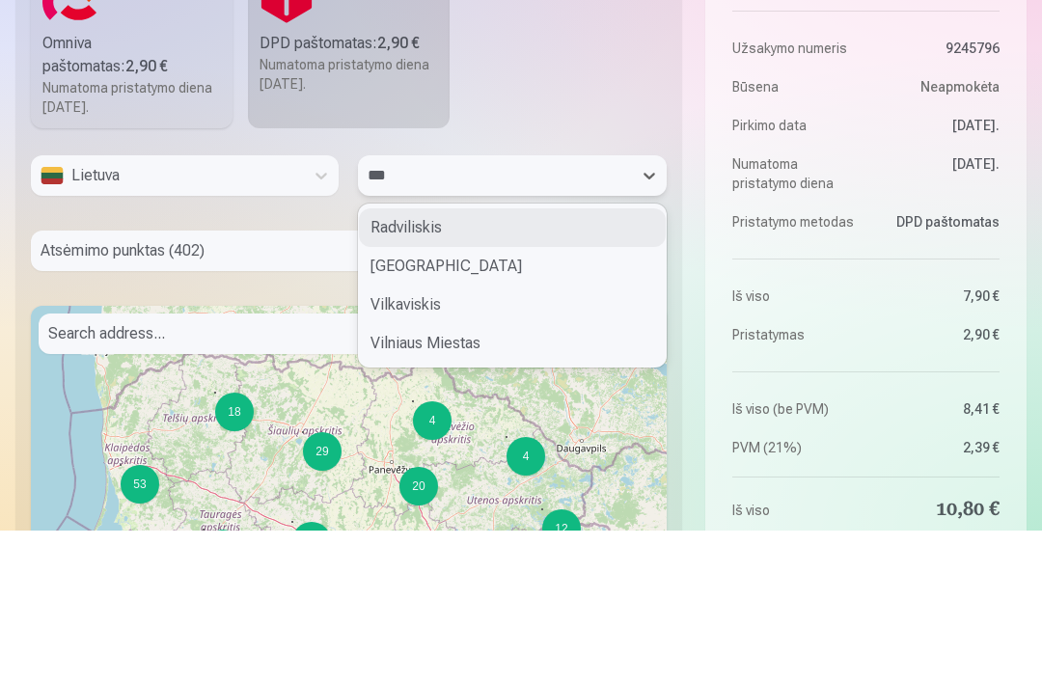
click at [397, 398] on div "Vilnius" at bounding box center [512, 417] width 306 height 39
type input "***"
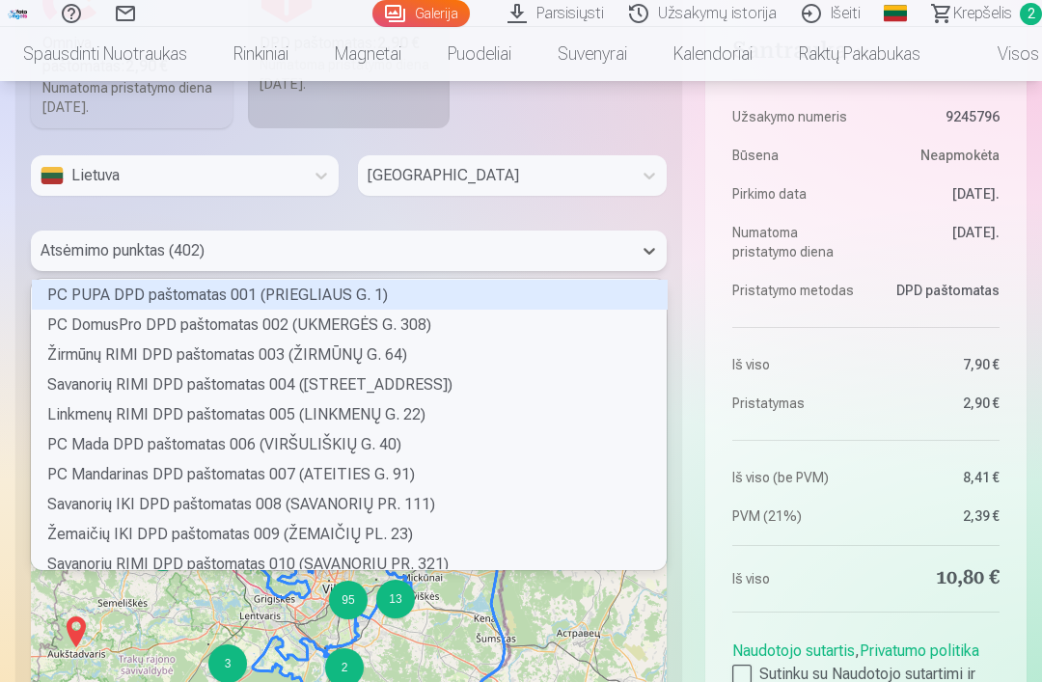
scroll to position [285, 628]
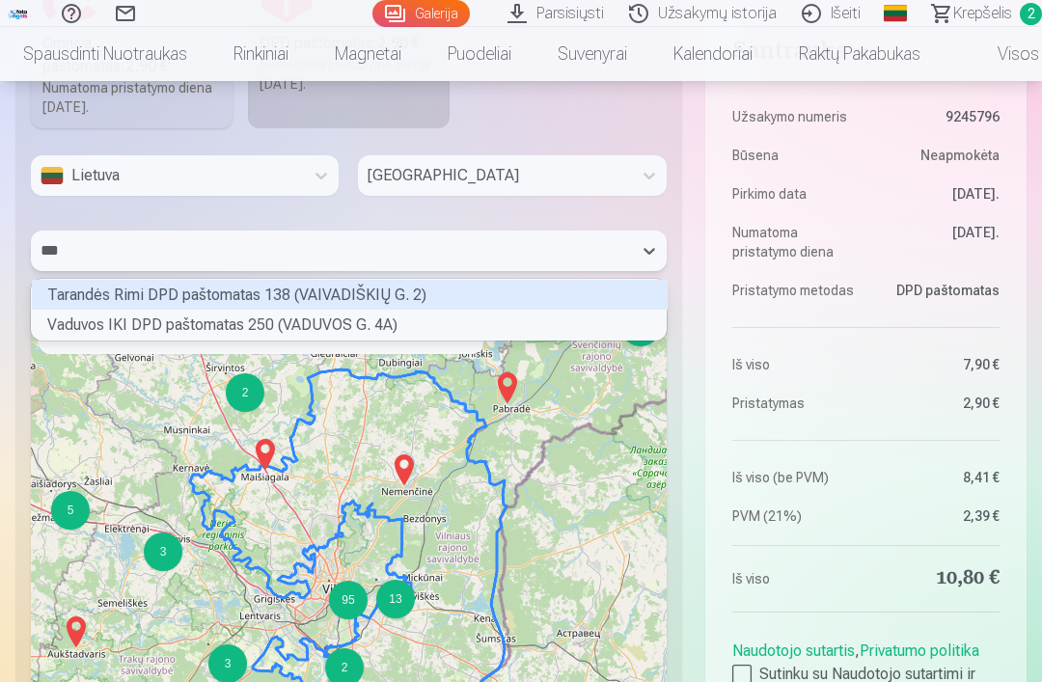
type input "****"
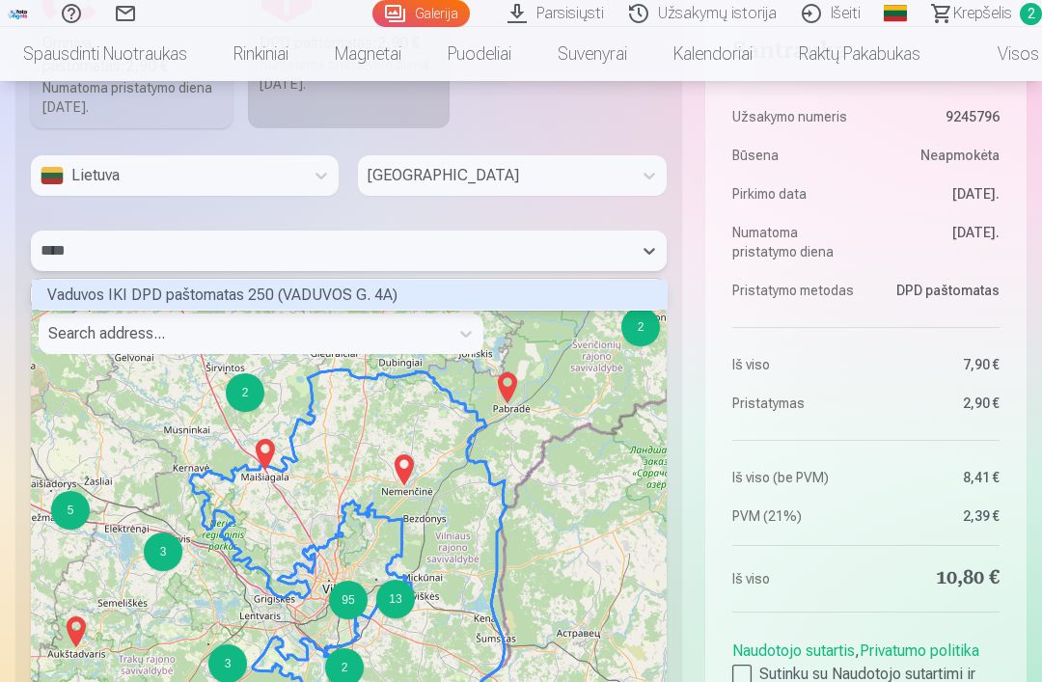
click at [83, 295] on div "Vaduvos IKI DPD paštomatas 250 (VADUVOS G. 4A)" at bounding box center [350, 295] width 636 height 30
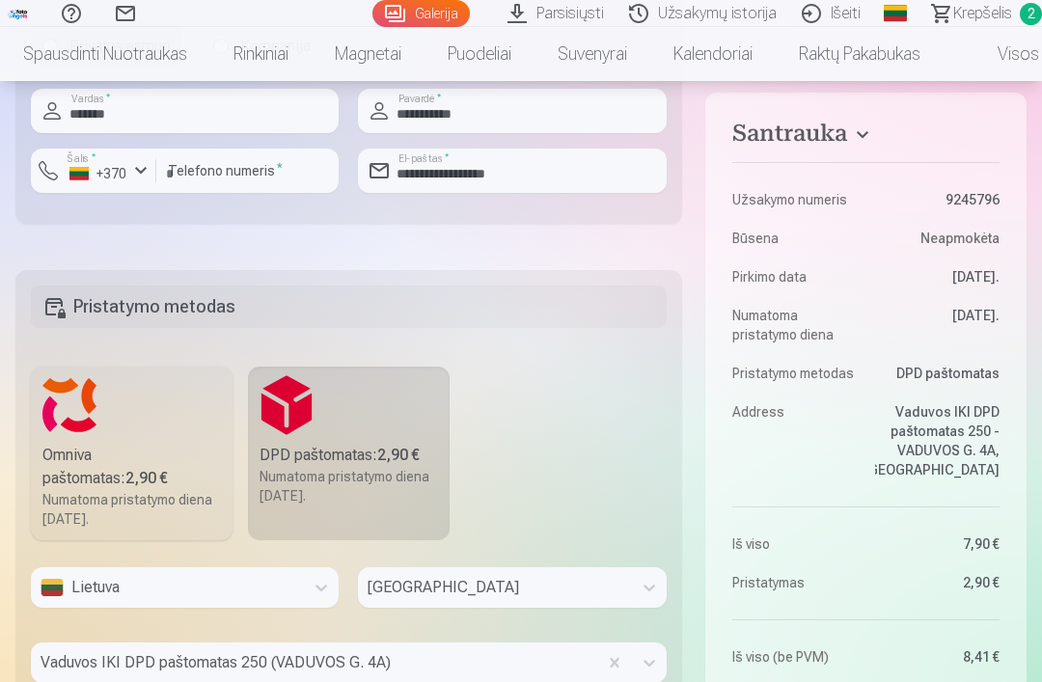
scroll to position [776, 0]
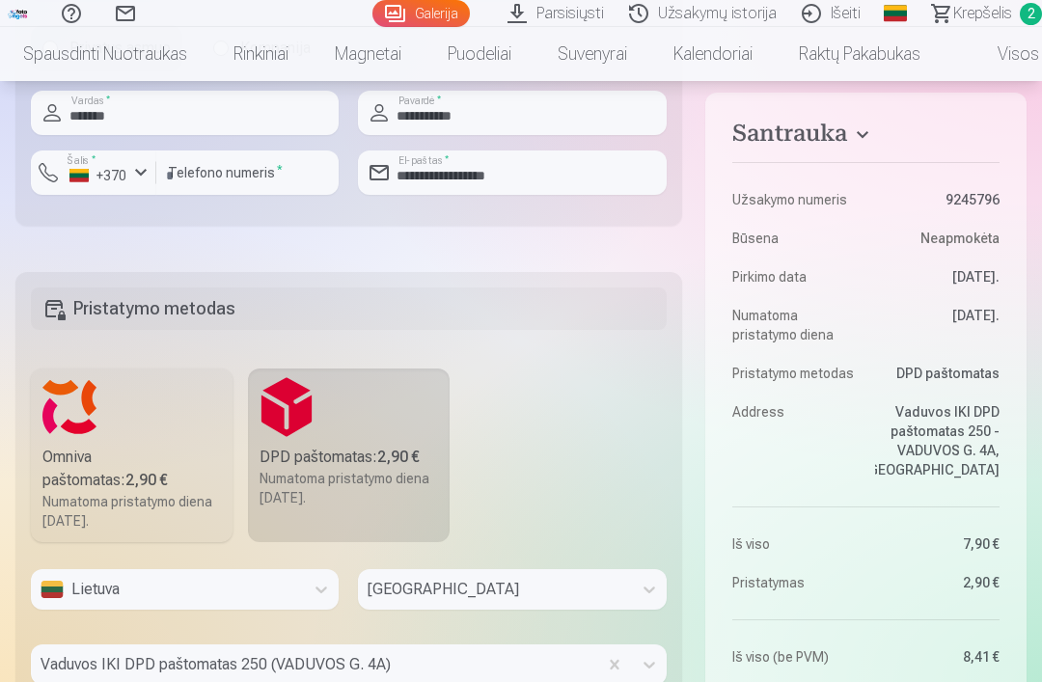
click at [121, 174] on div "+370" at bounding box center [98, 175] width 58 height 19
click at [146, 222] on li "+370 Lietuva" at bounding box center [130, 218] width 176 height 39
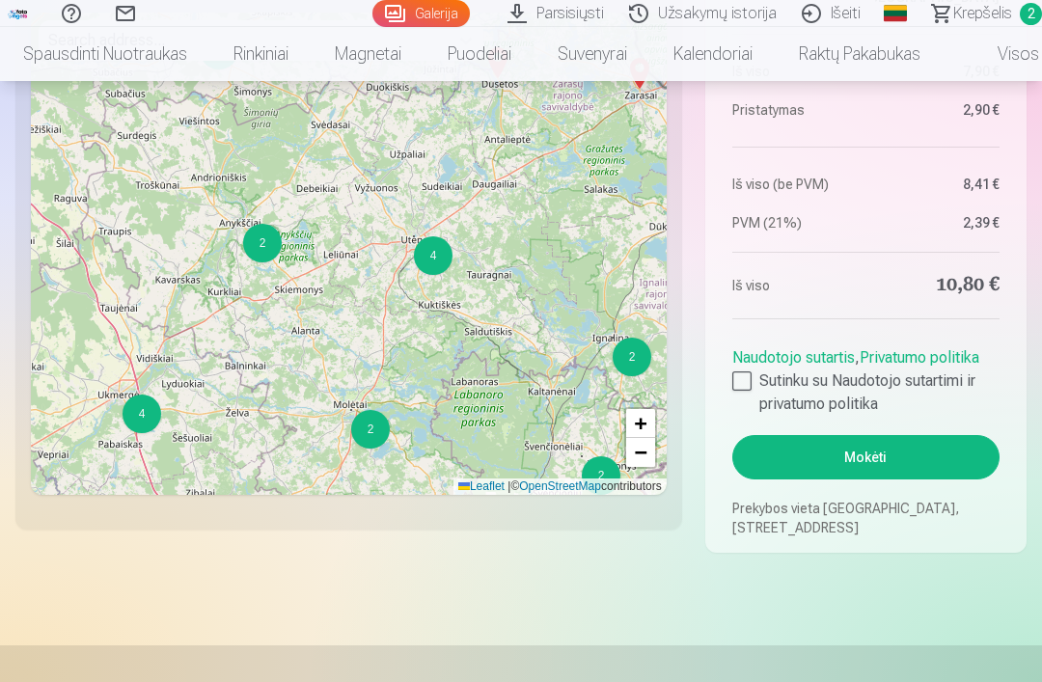
scroll to position [1503, 0]
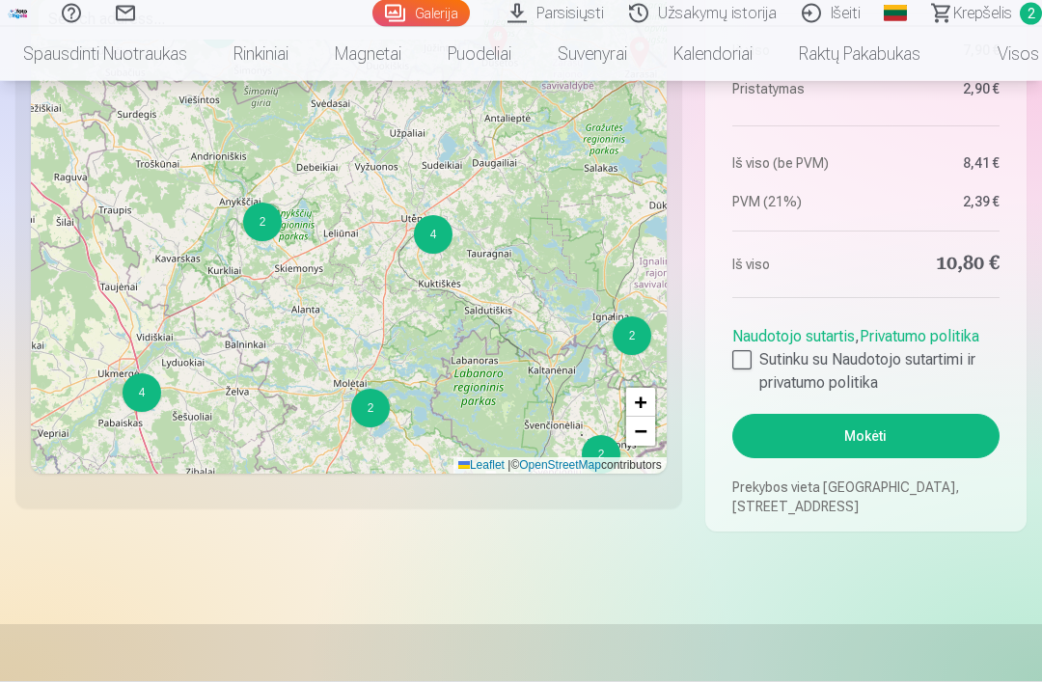
click at [889, 448] on button "Mokėti" at bounding box center [865, 437] width 267 height 44
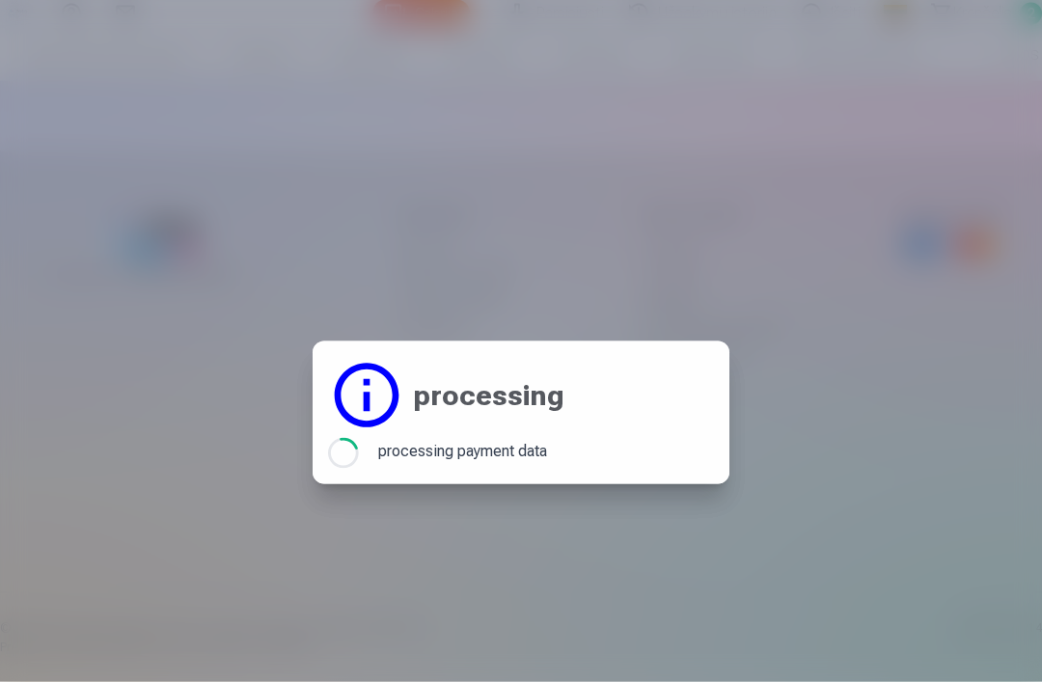
scroll to position [0, 0]
